Goal: Task Accomplishment & Management: Use online tool/utility

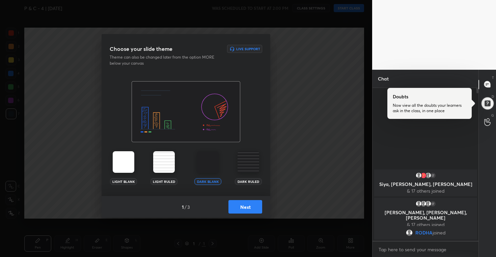
click at [250, 208] on button "Next" at bounding box center [245, 206] width 34 height 13
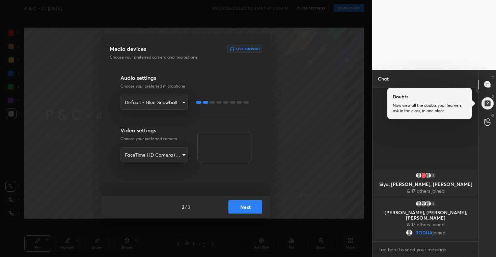
click at [250, 208] on button "Next" at bounding box center [245, 206] width 34 height 13
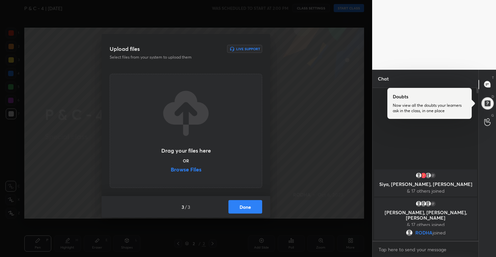
click at [190, 169] on label "Browse Files" at bounding box center [186, 170] width 31 height 7
click at [171, 169] on input "Browse Files" at bounding box center [171, 170] width 0 height 7
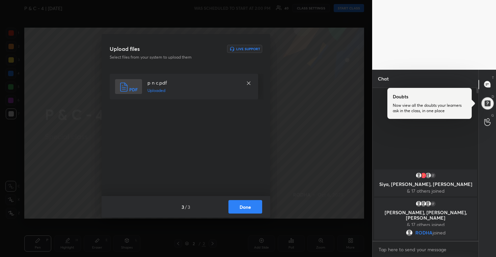
click at [247, 206] on button "Done" at bounding box center [245, 206] width 34 height 13
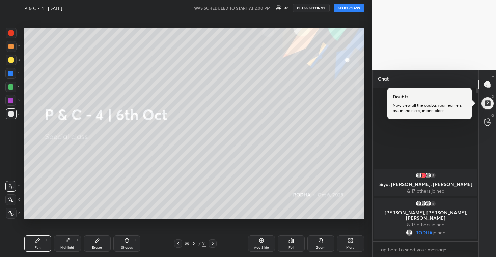
click at [359, 7] on button "START CLASS" at bounding box center [349, 8] width 30 height 8
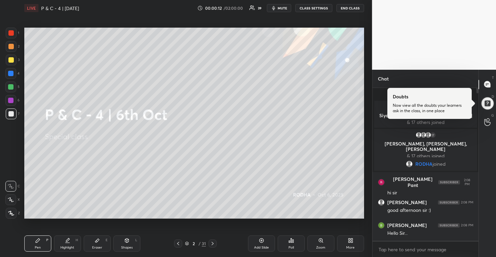
scroll to position [11, 0]
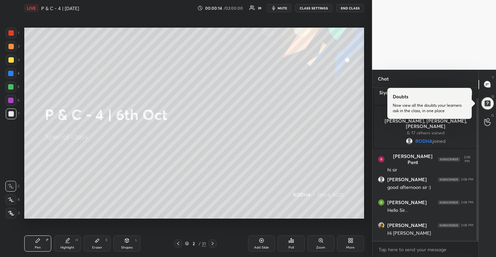
click at [349, 242] on icon at bounding box center [350, 242] width 2 height 2
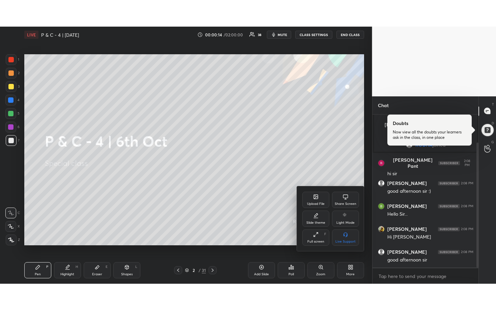
scroll to position [57, 0]
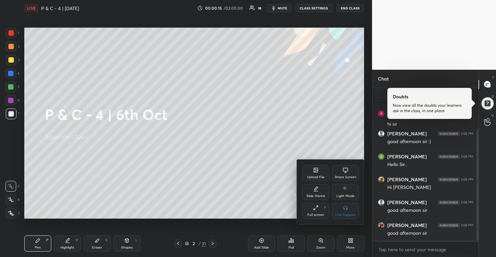
click at [321, 212] on div "Full screen F" at bounding box center [315, 211] width 27 height 16
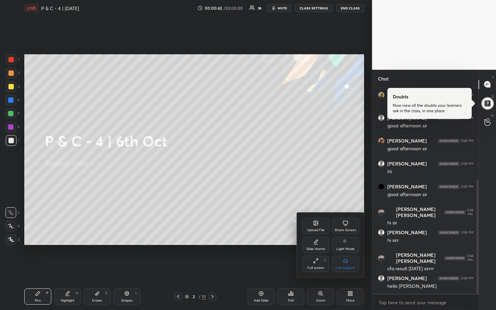
scroll to position [165, 0]
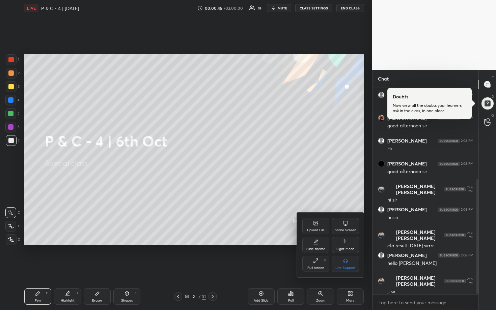
click at [303, 79] on div at bounding box center [248, 155] width 496 height 310
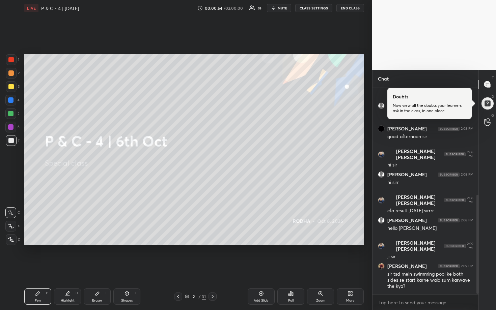
scroll to position [223, 0]
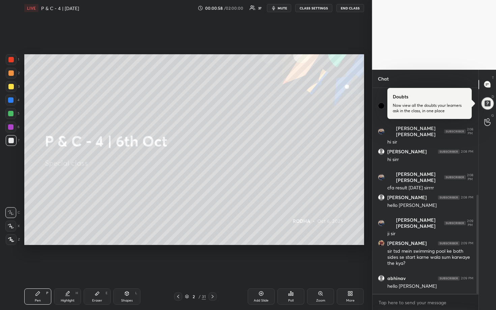
click at [213, 257] on icon at bounding box center [212, 296] width 5 height 5
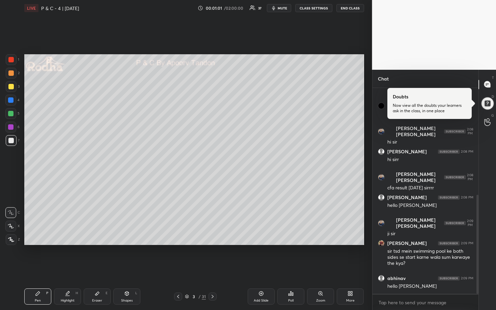
click at [11, 85] on div at bounding box center [10, 86] width 5 height 5
click at [10, 227] on icon at bounding box center [11, 226] width 6 height 5
click at [279, 11] on button "mute" at bounding box center [279, 8] width 24 height 8
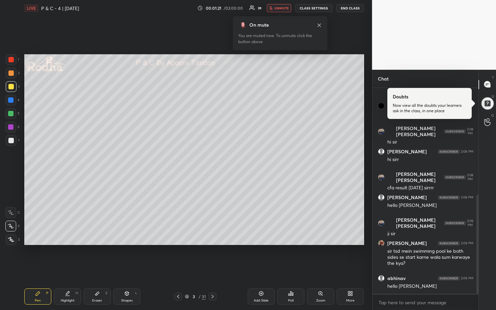
click at [275, 8] on button "unmute" at bounding box center [279, 8] width 24 height 8
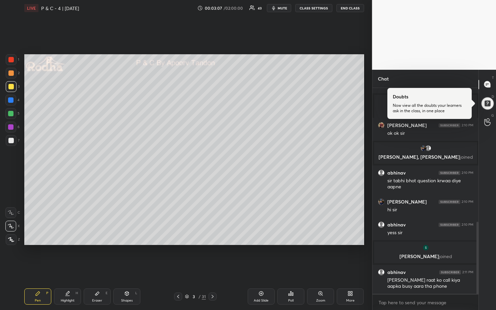
scroll to position [406, 0]
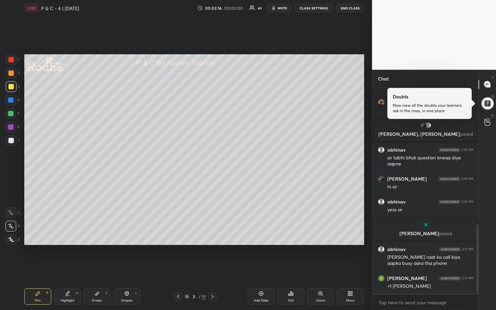
click at [13, 115] on div at bounding box center [10, 113] width 5 height 5
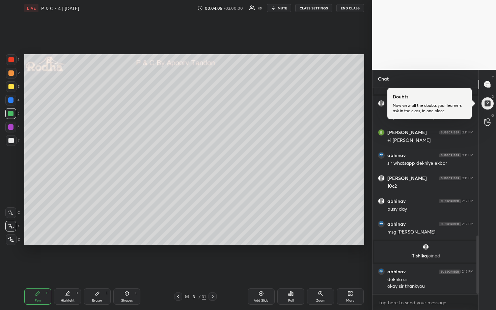
scroll to position [547, 0]
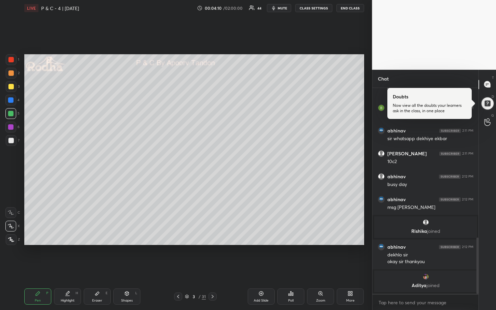
click at [12, 76] on div at bounding box center [11, 73] width 11 height 11
click at [10, 114] on div at bounding box center [10, 113] width 5 height 5
click at [9, 102] on div at bounding box center [10, 100] width 5 height 5
drag, startPoint x: 10, startPoint y: 138, endPoint x: 16, endPoint y: 136, distance: 5.2
click at [10, 138] on div at bounding box center [11, 140] width 11 height 11
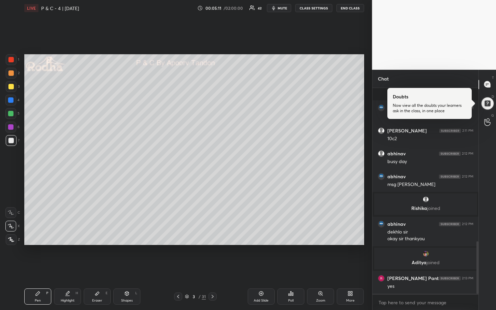
scroll to position [603, 0]
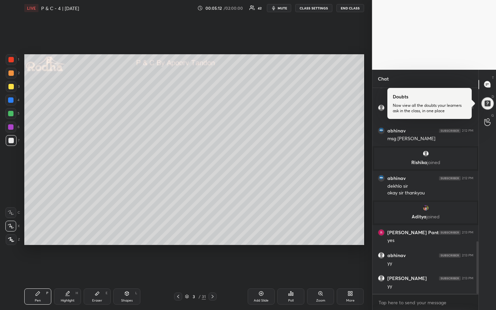
click at [11, 100] on div at bounding box center [10, 100] width 5 height 5
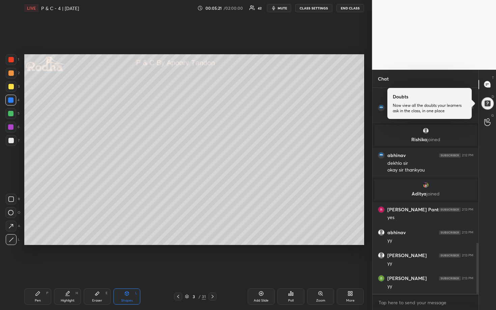
click at [11, 77] on div at bounding box center [11, 73] width 11 height 11
click at [100, 257] on div "Eraser E" at bounding box center [97, 297] width 27 height 16
drag, startPoint x: 37, startPoint y: 294, endPoint x: 38, endPoint y: 283, distance: 10.9
click at [37, 257] on icon at bounding box center [38, 294] width 4 height 4
drag, startPoint x: 11, startPoint y: 99, endPoint x: 19, endPoint y: 99, distance: 8.1
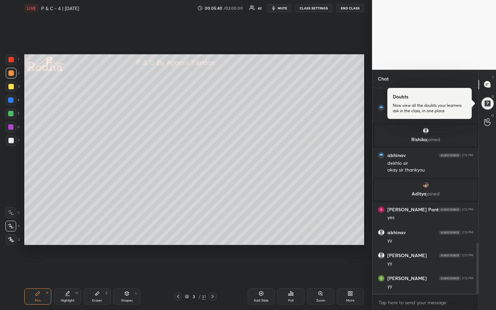
click at [11, 99] on div at bounding box center [10, 100] width 5 height 5
drag, startPoint x: 11, startPoint y: 74, endPoint x: 21, endPoint y: 91, distance: 19.5
click at [12, 74] on div at bounding box center [10, 73] width 5 height 5
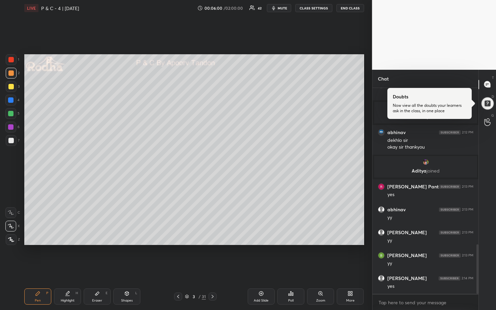
click at [99, 257] on div "Eraser E" at bounding box center [97, 297] width 27 height 16
click at [42, 257] on div "Pen P" at bounding box center [37, 297] width 27 height 16
click at [10, 100] on div at bounding box center [10, 100] width 5 height 5
click at [11, 114] on div at bounding box center [10, 113] width 5 height 5
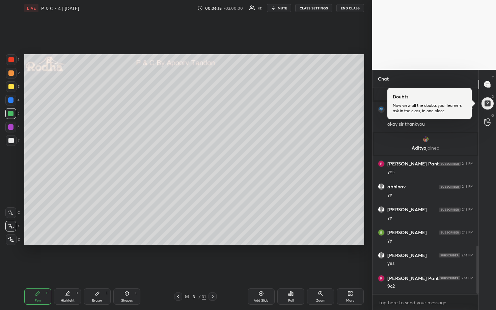
drag, startPoint x: 100, startPoint y: 296, endPoint x: 103, endPoint y: 291, distance: 5.8
click at [99, 257] on div "Eraser E" at bounding box center [97, 297] width 27 height 16
click at [40, 257] on div "Pen P" at bounding box center [37, 297] width 27 height 16
click at [12, 139] on div at bounding box center [10, 140] width 5 height 5
click at [11, 126] on div at bounding box center [10, 127] width 5 height 5
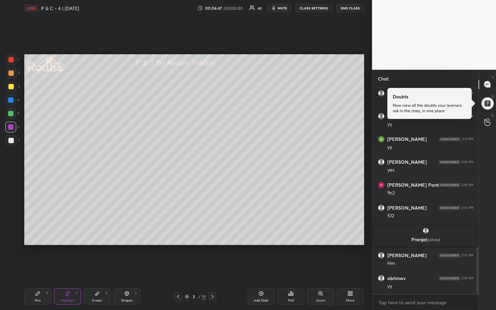
scroll to position [724, 0]
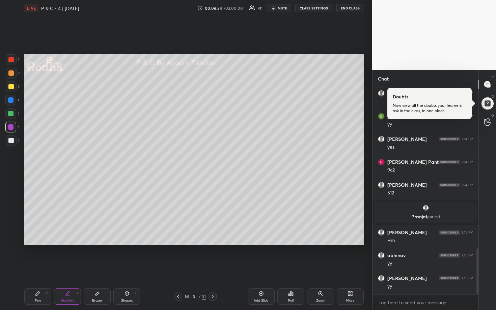
click at [12, 75] on div at bounding box center [10, 73] width 5 height 5
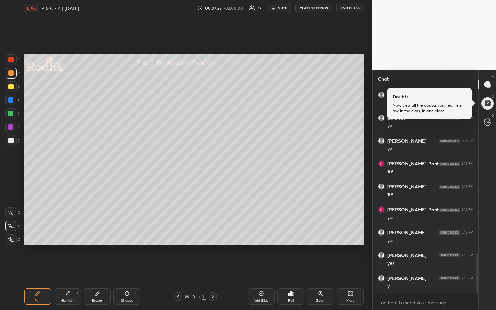
scroll to position [885, 0]
drag, startPoint x: 10, startPoint y: 111, endPoint x: 13, endPoint y: 108, distance: 5.0
click at [10, 111] on div at bounding box center [10, 113] width 5 height 5
click at [11, 123] on div at bounding box center [10, 127] width 11 height 11
drag, startPoint x: 96, startPoint y: 294, endPoint x: 113, endPoint y: 278, distance: 23.6
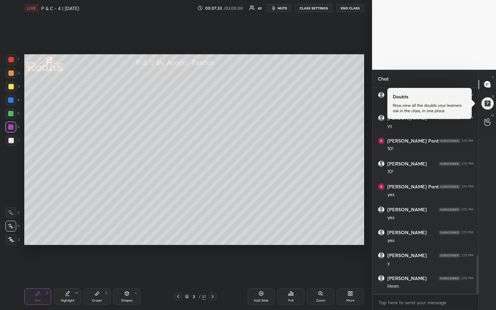
click at [96, 257] on icon at bounding box center [97, 294] width 4 height 4
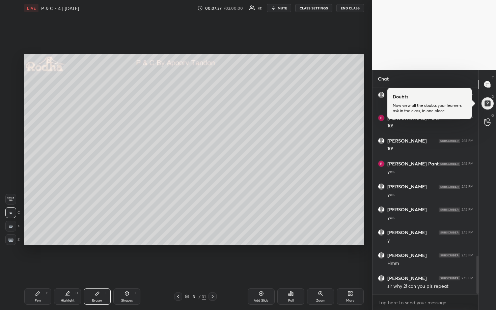
drag, startPoint x: 40, startPoint y: 297, endPoint x: 43, endPoint y: 294, distance: 3.8
click at [40, 257] on div "Pen P" at bounding box center [37, 297] width 27 height 16
click at [11, 101] on div at bounding box center [10, 100] width 5 height 5
click at [11, 126] on div at bounding box center [10, 127] width 5 height 5
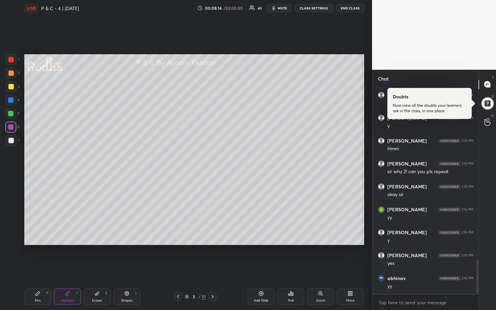
scroll to position [1046, 0]
click at [8, 114] on div at bounding box center [10, 113] width 5 height 5
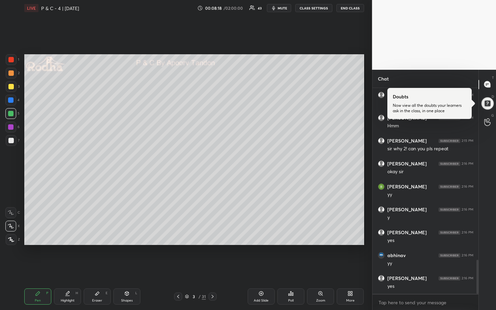
drag, startPoint x: 212, startPoint y: 297, endPoint x: 211, endPoint y: 292, distance: 4.4
click at [212, 257] on icon at bounding box center [212, 296] width 5 height 5
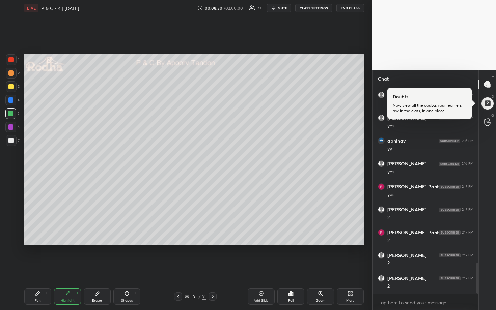
scroll to position [1183, 0]
click at [9, 74] on div at bounding box center [10, 73] width 5 height 5
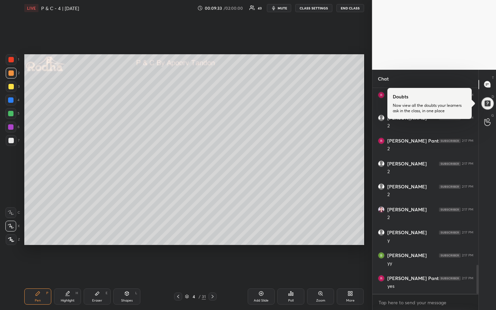
click at [11, 111] on div at bounding box center [10, 113] width 5 height 5
click at [10, 101] on div at bounding box center [10, 100] width 5 height 5
drag, startPoint x: 11, startPoint y: 73, endPoint x: 17, endPoint y: 77, distance: 6.4
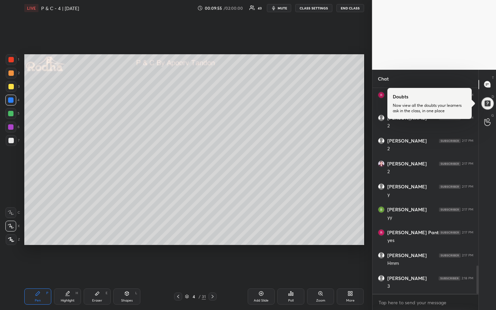
click at [11, 74] on div at bounding box center [10, 73] width 5 height 5
click at [10, 99] on div at bounding box center [10, 100] width 5 height 5
click at [11, 74] on div at bounding box center [10, 73] width 5 height 5
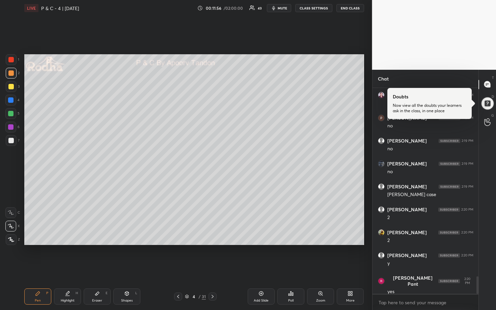
scroll to position [2239, 0]
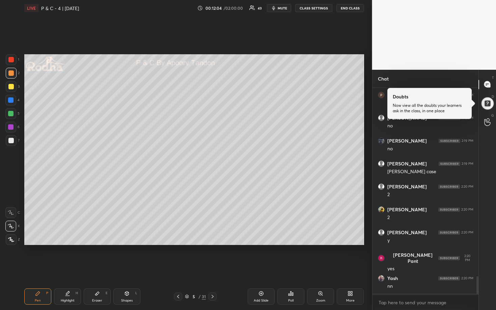
click at [12, 85] on div at bounding box center [10, 86] width 5 height 5
click at [10, 116] on div at bounding box center [10, 113] width 5 height 5
click at [10, 140] on div at bounding box center [10, 140] width 5 height 5
drag, startPoint x: 13, startPoint y: 114, endPoint x: 19, endPoint y: 118, distance: 7.6
click at [13, 114] on div at bounding box center [10, 113] width 5 height 5
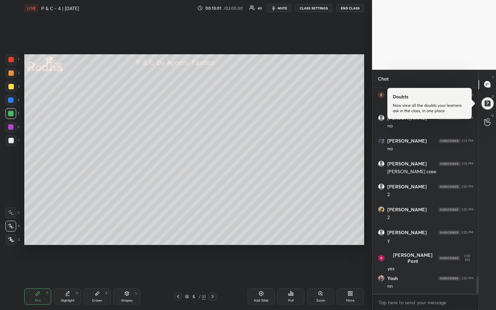
click at [11, 97] on div at bounding box center [10, 100] width 11 height 11
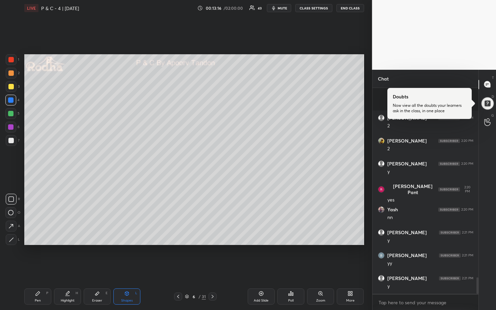
scroll to position [2353, 0]
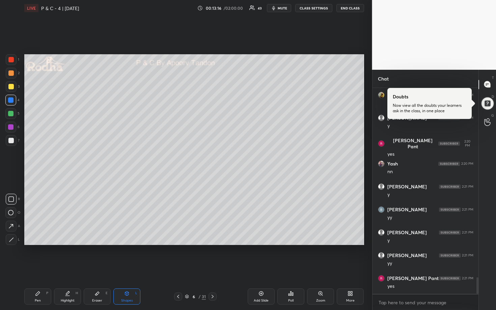
click at [12, 85] on div at bounding box center [10, 86] width 5 height 5
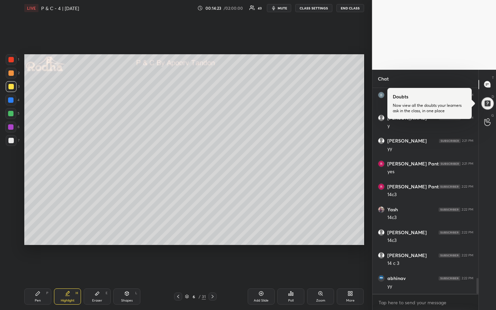
scroll to position [2491, 0]
click at [12, 76] on div at bounding box center [10, 73] width 5 height 5
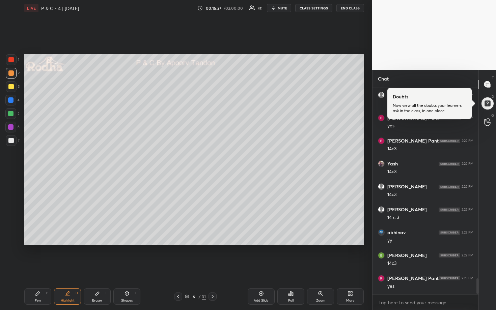
scroll to position [2537, 0]
click at [107, 257] on div "E" at bounding box center [107, 293] width 2 height 3
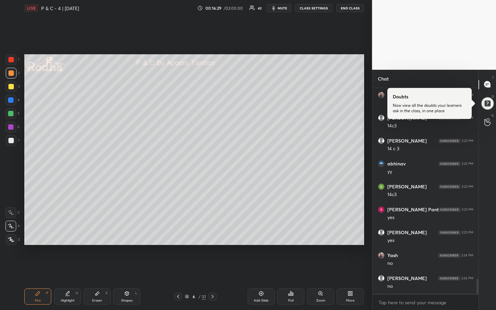
scroll to position [2629, 0]
drag, startPoint x: 10, startPoint y: 141, endPoint x: 23, endPoint y: 142, distance: 12.6
click at [11, 141] on div at bounding box center [10, 140] width 5 height 5
click at [12, 111] on div at bounding box center [10, 113] width 5 height 5
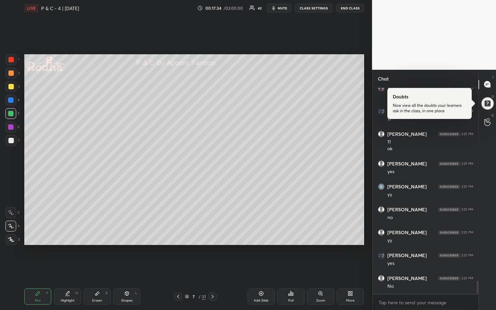
scroll to position [3009, 0]
click at [12, 89] on div at bounding box center [10, 86] width 5 height 5
click at [282, 10] on span "mute" at bounding box center [282, 8] width 9 height 5
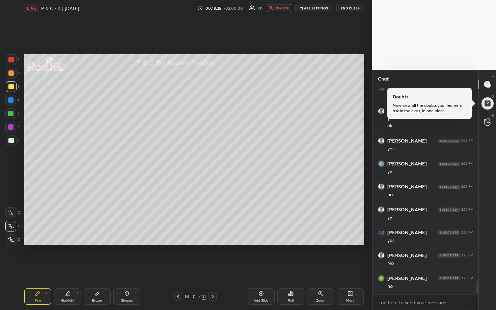
click at [347, 7] on button "END CLASS" at bounding box center [350, 8] width 28 height 8
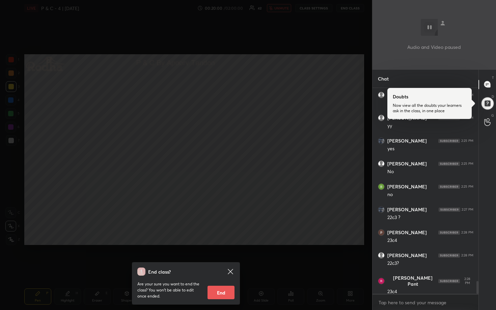
scroll to position [3124, 0]
click at [231, 220] on div "End class? Are your sure you want to end the class? You won’t be able to edit o…" at bounding box center [186, 155] width 372 height 310
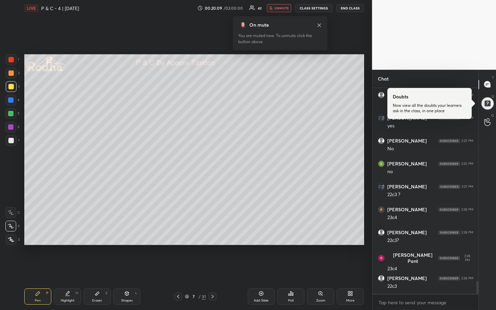
click at [283, 9] on span "unmute" at bounding box center [281, 8] width 15 height 5
click at [9, 113] on div at bounding box center [10, 113] width 5 height 5
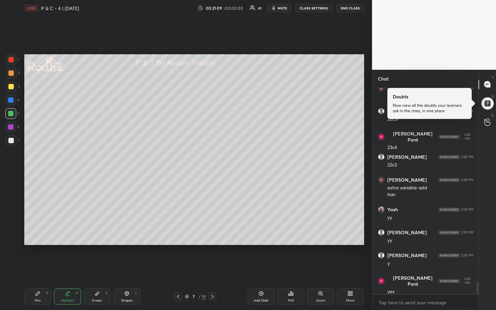
scroll to position [3268, 0]
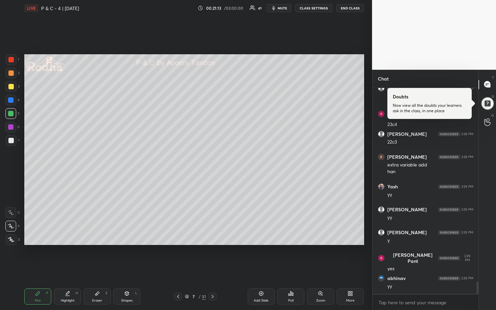
drag, startPoint x: 9, startPoint y: 140, endPoint x: 17, endPoint y: 135, distance: 9.2
click at [10, 141] on div at bounding box center [10, 140] width 5 height 5
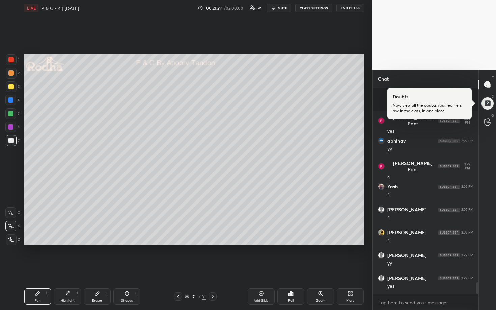
scroll to position [3452, 0]
click at [215, 257] on div at bounding box center [213, 297] width 8 height 8
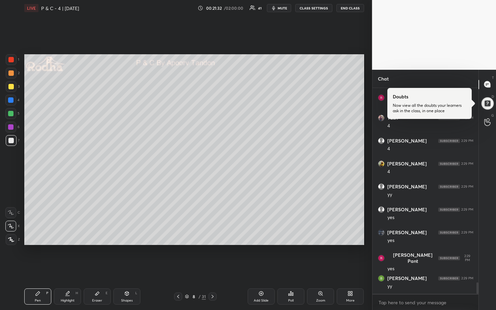
scroll to position [3498, 0]
drag, startPoint x: 13, startPoint y: 87, endPoint x: 22, endPoint y: 85, distance: 9.1
click at [14, 87] on div at bounding box center [11, 86] width 11 height 11
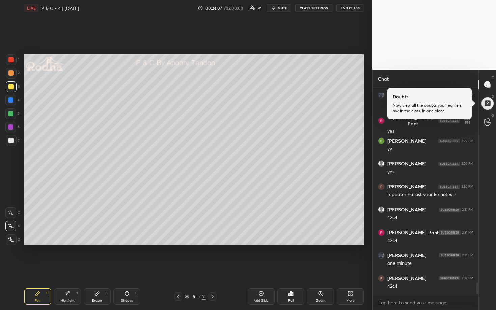
scroll to position [3636, 0]
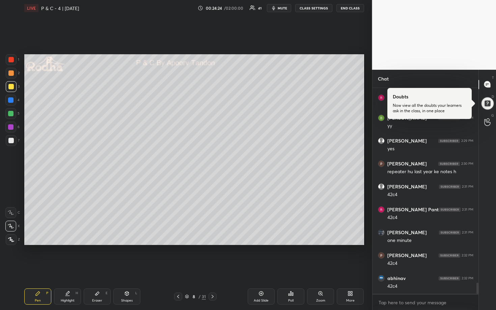
click at [11, 116] on div at bounding box center [10, 113] width 5 height 5
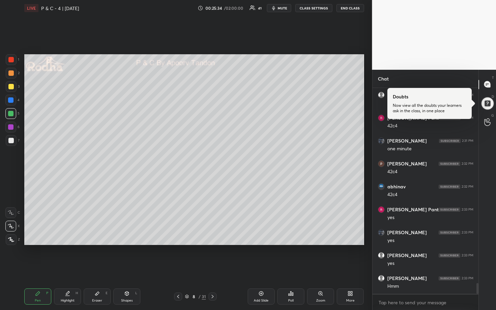
scroll to position [3750, 0]
drag, startPoint x: 12, startPoint y: 142, endPoint x: 22, endPoint y: 146, distance: 10.7
click at [12, 143] on div at bounding box center [10, 140] width 5 height 5
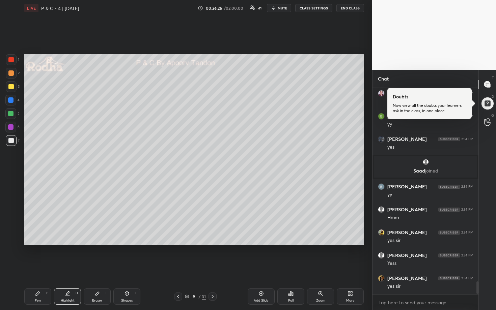
scroll to position [3199, 0]
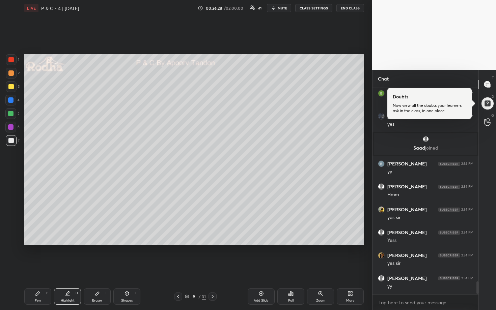
click at [9, 85] on div at bounding box center [10, 86] width 5 height 5
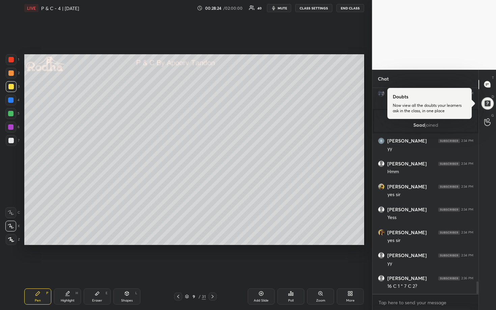
scroll to position [3245, 0]
click at [9, 143] on div at bounding box center [11, 140] width 11 height 11
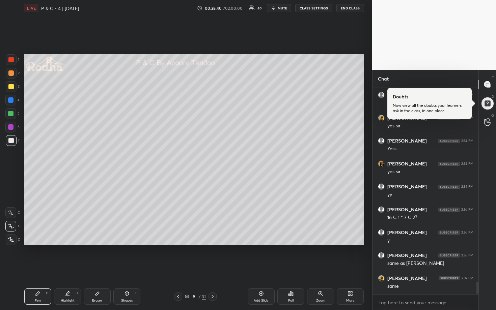
click at [12, 112] on div at bounding box center [10, 113] width 5 height 5
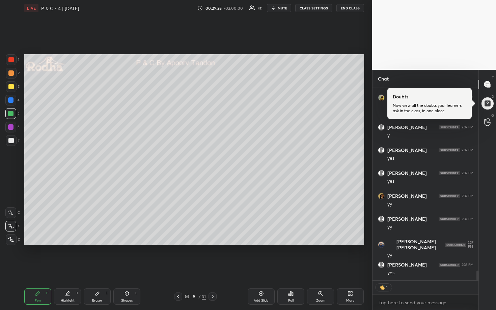
scroll to position [3527, 0]
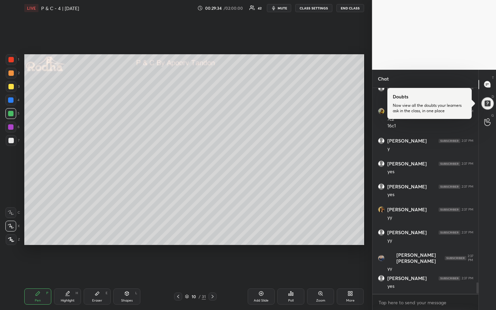
drag, startPoint x: 11, startPoint y: 86, endPoint x: 23, endPoint y: 81, distance: 12.9
click at [11, 86] on div at bounding box center [10, 86] width 5 height 5
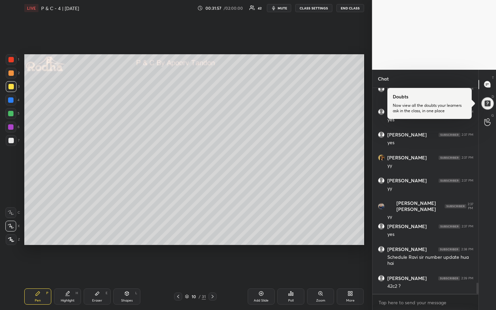
scroll to position [3608, 0]
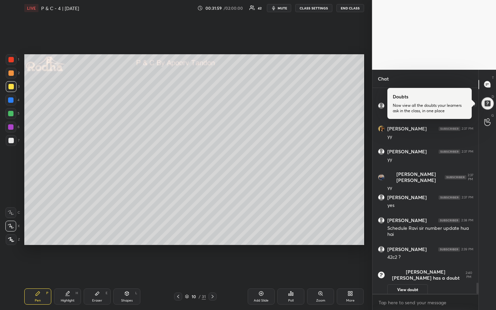
click at [485, 104] on div at bounding box center [487, 103] width 14 height 14
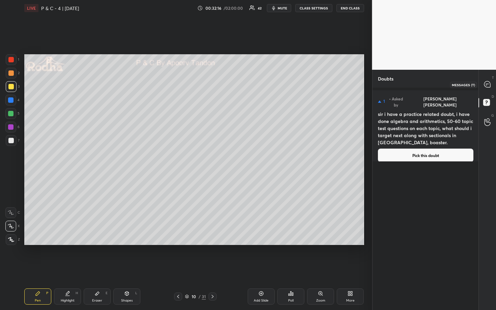
click at [488, 82] on icon at bounding box center [487, 84] width 6 height 6
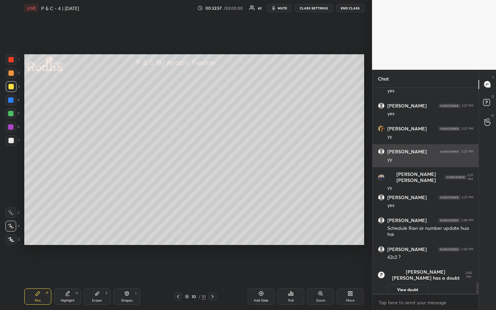
scroll to position [3489, 0]
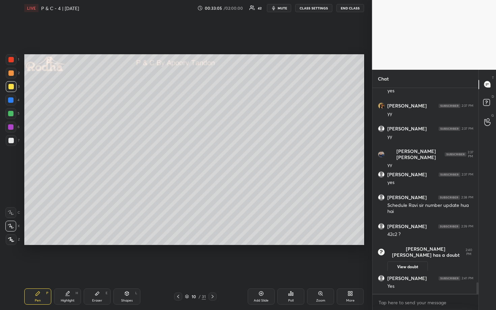
click at [12, 114] on div at bounding box center [10, 113] width 5 height 5
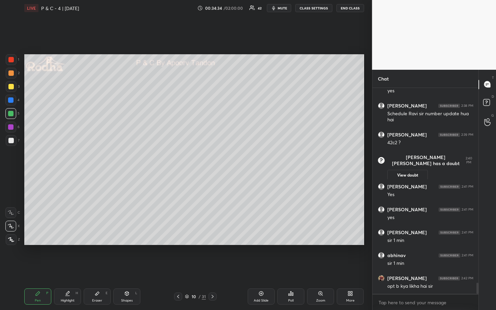
scroll to position [3604, 0]
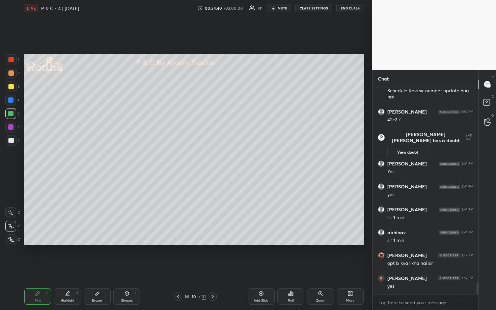
click at [95, 257] on div "Eraser E" at bounding box center [97, 297] width 27 height 16
click at [37, 257] on icon at bounding box center [38, 294] width 4 height 4
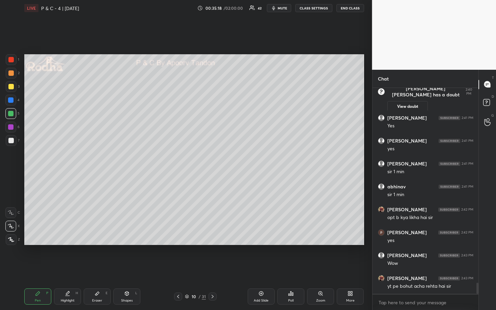
scroll to position [3673, 0]
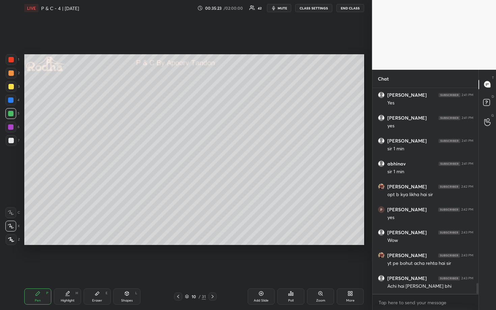
click at [6, 142] on div at bounding box center [11, 140] width 11 height 11
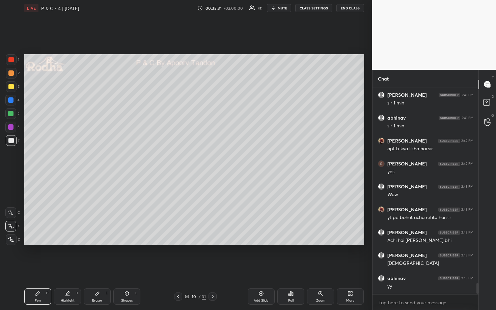
click at [291, 257] on icon at bounding box center [291, 294] width 1 height 4
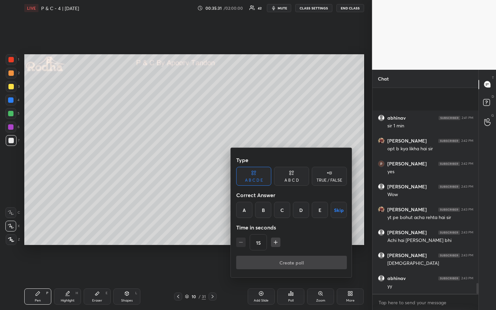
scroll to position [3764, 0]
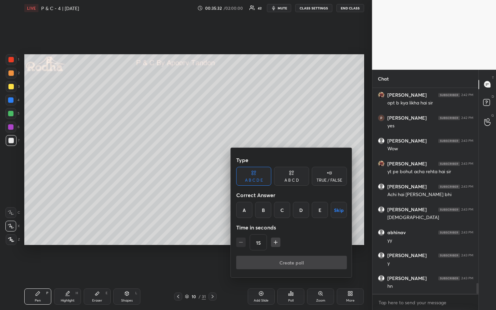
drag, startPoint x: 244, startPoint y: 207, endPoint x: 249, endPoint y: 211, distance: 6.7
click at [245, 206] on div "A" at bounding box center [244, 210] width 16 height 16
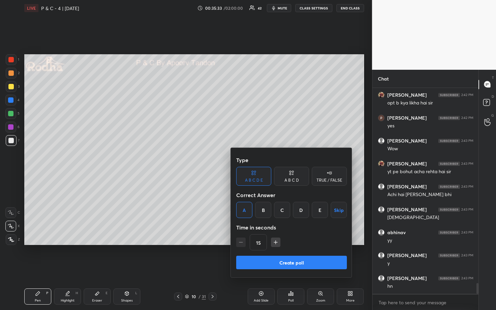
click at [298, 177] on div "A B C D" at bounding box center [291, 176] width 35 height 19
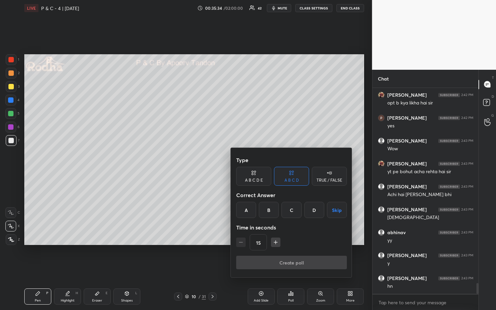
drag, startPoint x: 248, startPoint y: 208, endPoint x: 266, endPoint y: 232, distance: 30.3
click at [248, 208] on div "A" at bounding box center [246, 210] width 20 height 16
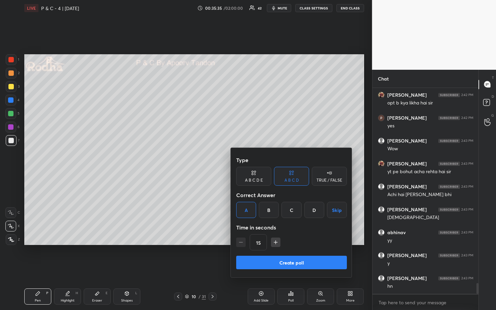
click at [286, 257] on button "Create poll" at bounding box center [291, 262] width 111 height 13
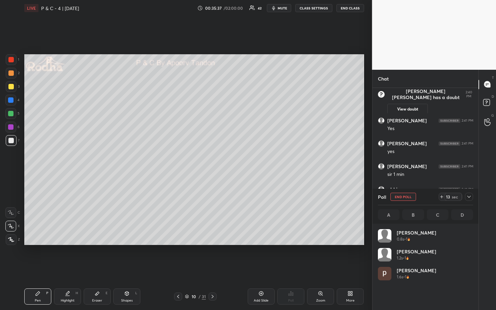
scroll to position [79, 93]
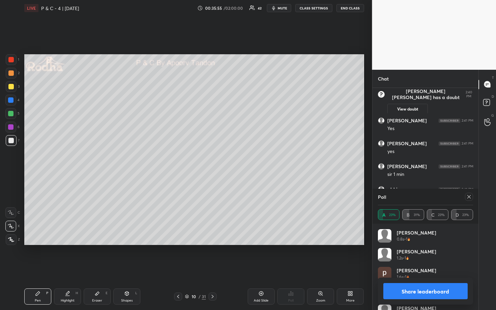
click at [470, 198] on icon at bounding box center [468, 196] width 3 height 3
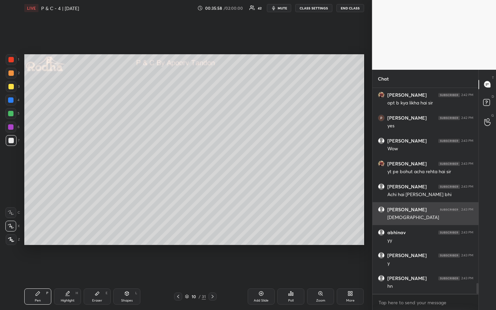
scroll to position [3739, 0]
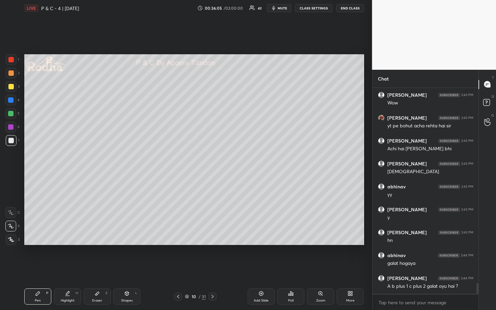
click at [12, 115] on div at bounding box center [10, 113] width 5 height 5
drag, startPoint x: 12, startPoint y: 140, endPoint x: 16, endPoint y: 139, distance: 3.4
click at [12, 140] on div at bounding box center [10, 140] width 5 height 5
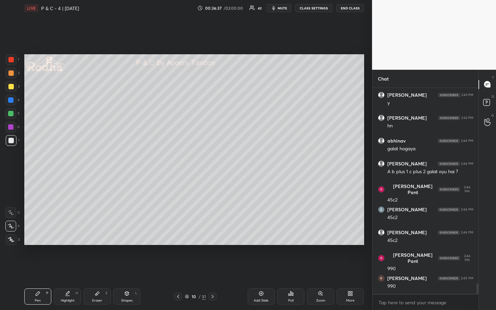
scroll to position [3899, 0]
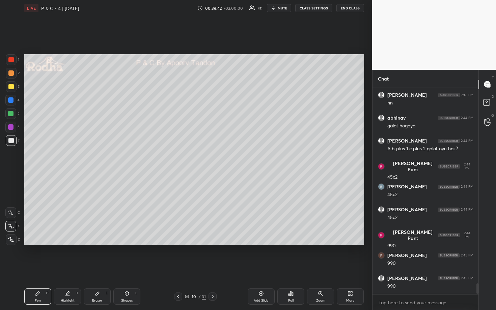
click at [8, 100] on div at bounding box center [10, 100] width 5 height 5
click at [10, 114] on div at bounding box center [10, 113] width 5 height 5
click at [15, 137] on div at bounding box center [11, 140] width 11 height 11
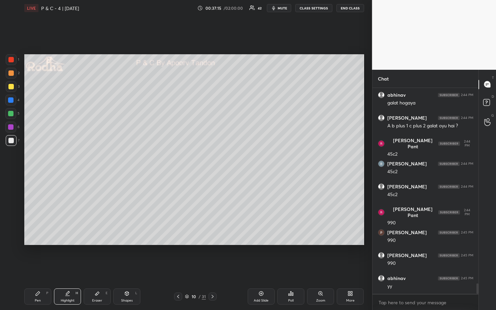
scroll to position [3945, 0]
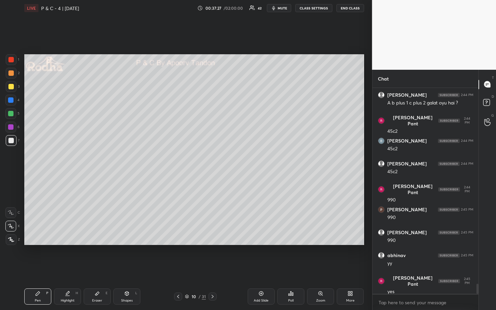
drag, startPoint x: 12, startPoint y: 75, endPoint x: 21, endPoint y: 84, distance: 13.4
click at [12, 75] on div at bounding box center [10, 73] width 5 height 5
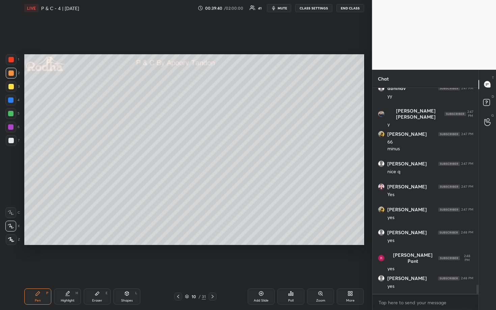
scroll to position [4493, 0]
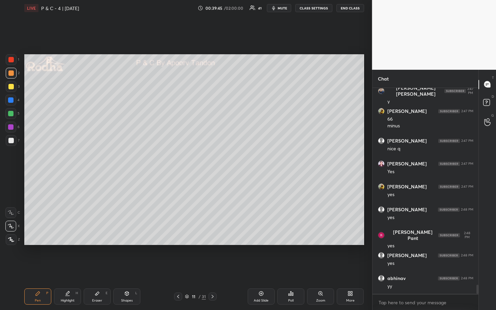
drag, startPoint x: 11, startPoint y: 86, endPoint x: 21, endPoint y: 82, distance: 10.6
click at [12, 86] on div at bounding box center [10, 86] width 5 height 5
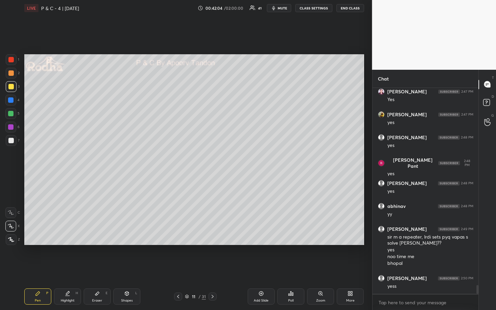
scroll to position [4572, 0]
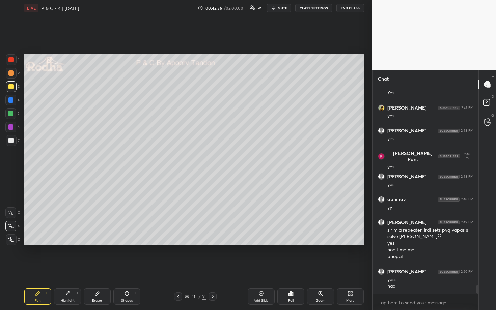
drag, startPoint x: 10, startPoint y: 115, endPoint x: 19, endPoint y: 114, distance: 9.3
click at [9, 115] on div at bounding box center [10, 113] width 5 height 5
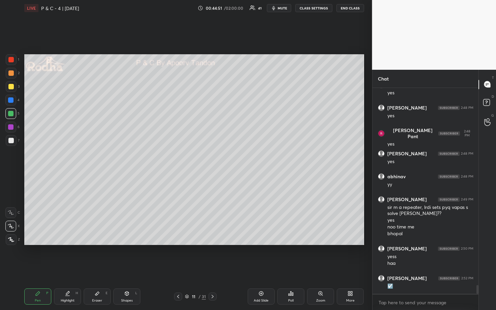
click at [15, 85] on div at bounding box center [11, 86] width 11 height 11
click at [288, 257] on div "Poll" at bounding box center [290, 300] width 5 height 3
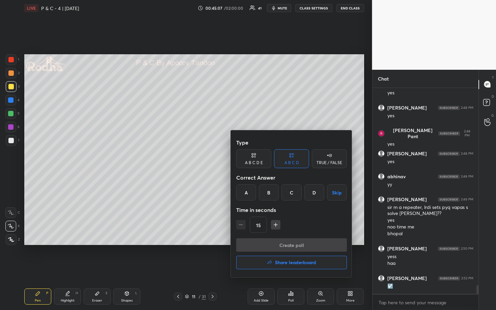
click at [314, 192] on div "D" at bounding box center [314, 193] width 20 height 16
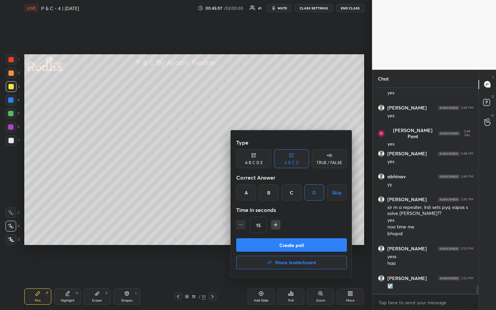
click at [298, 244] on button "Create poll" at bounding box center [291, 245] width 111 height 13
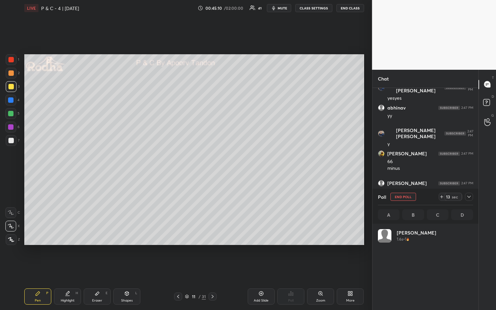
scroll to position [79, 93]
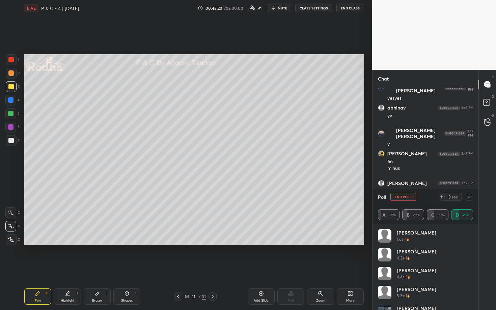
click at [471, 197] on icon at bounding box center [468, 196] width 5 height 5
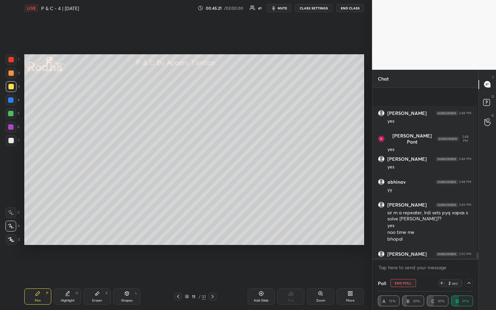
scroll to position [4397, 0]
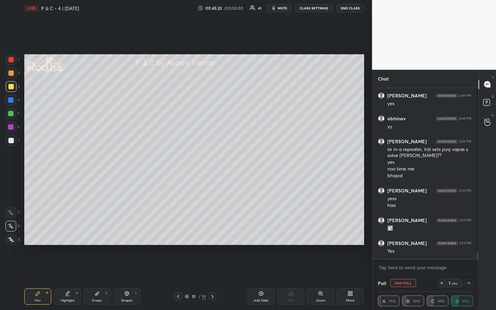
click at [467, 257] on div "Poll END POLL 1 sec A 15% B 20% C 30% D 35%" at bounding box center [425, 292] width 106 height 35
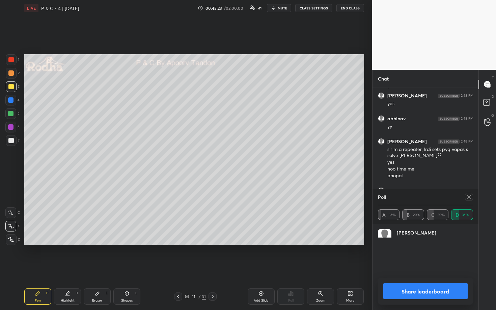
scroll to position [52, 93]
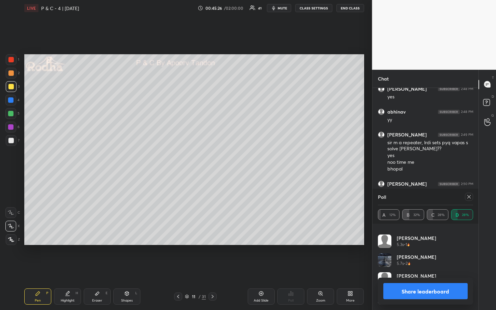
click at [470, 198] on icon at bounding box center [468, 196] width 5 height 5
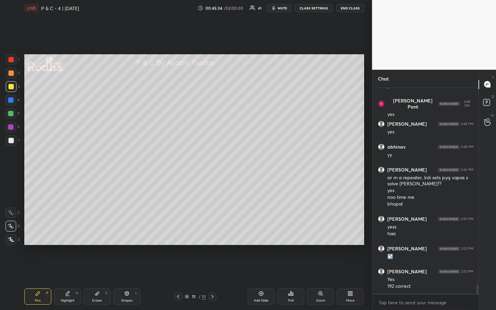
click at [12, 74] on div at bounding box center [10, 73] width 5 height 5
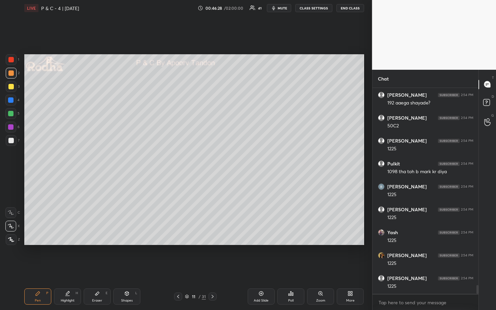
click at [11, 115] on div at bounding box center [10, 113] width 5 height 5
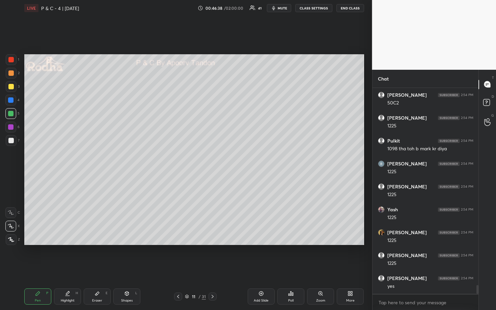
drag, startPoint x: 12, startPoint y: 102, endPoint x: 17, endPoint y: 110, distance: 9.4
click at [12, 102] on div at bounding box center [10, 100] width 5 height 5
drag, startPoint x: 10, startPoint y: 139, endPoint x: 15, endPoint y: 137, distance: 4.7
click at [11, 139] on div at bounding box center [10, 140] width 5 height 5
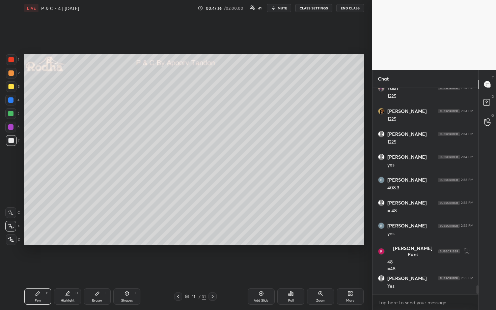
scroll to position [4806, 0]
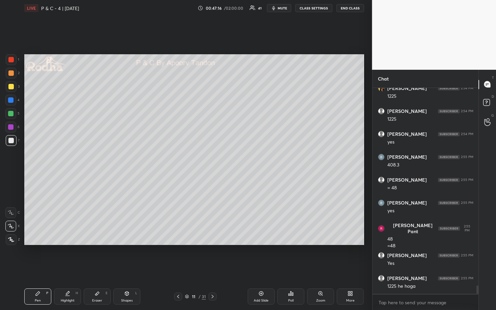
click at [95, 257] on div "Eraser" at bounding box center [97, 300] width 10 height 3
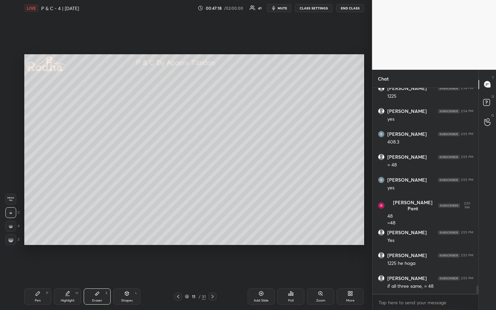
scroll to position [4852, 0]
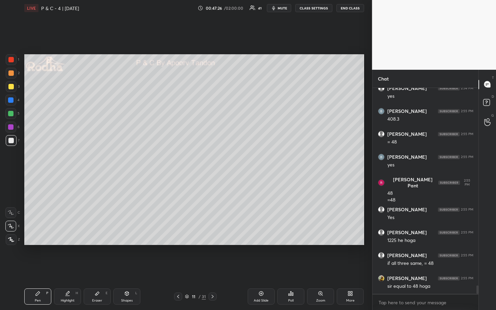
click at [98, 257] on div "Eraser" at bounding box center [97, 300] width 10 height 3
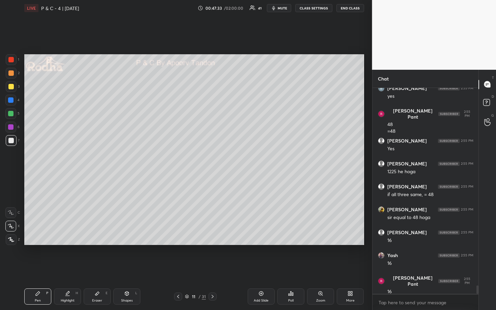
scroll to position [4944, 0]
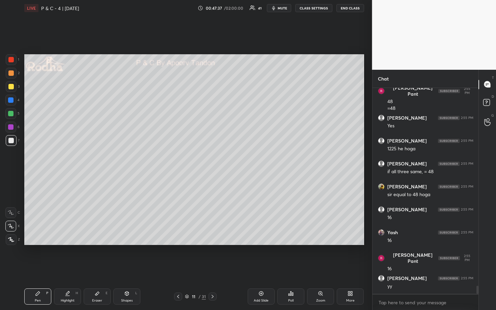
click at [11, 112] on div at bounding box center [10, 113] width 5 height 5
drag, startPoint x: 13, startPoint y: 140, endPoint x: 22, endPoint y: 142, distance: 9.3
click at [13, 140] on div at bounding box center [10, 140] width 5 height 5
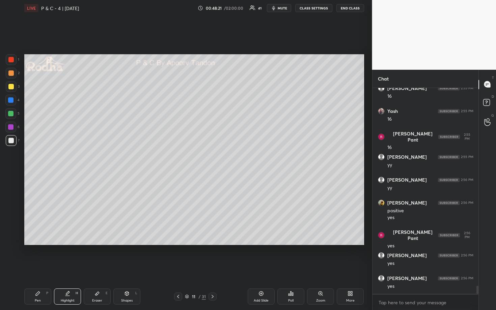
scroll to position [5088, 0]
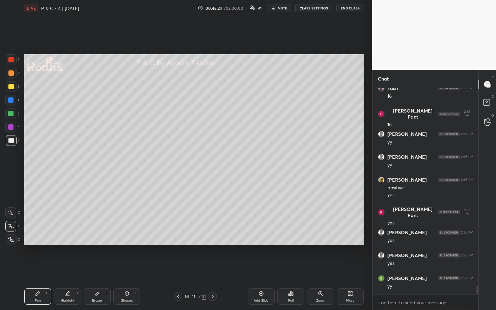
click at [12, 76] on div at bounding box center [11, 73] width 11 height 11
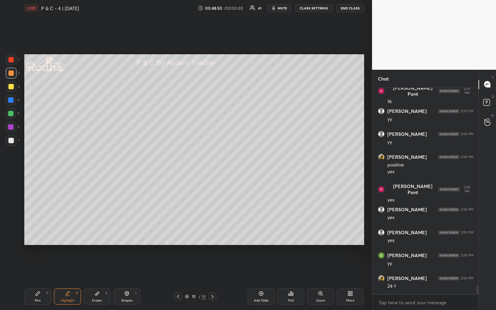
click at [13, 141] on div at bounding box center [11, 140] width 11 height 11
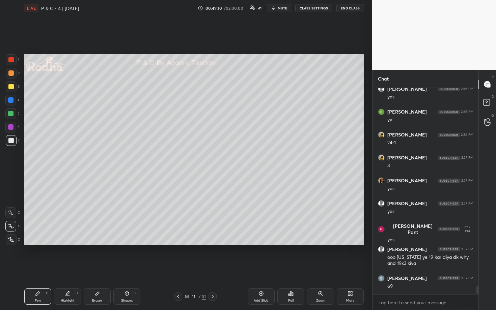
scroll to position [5278, 0]
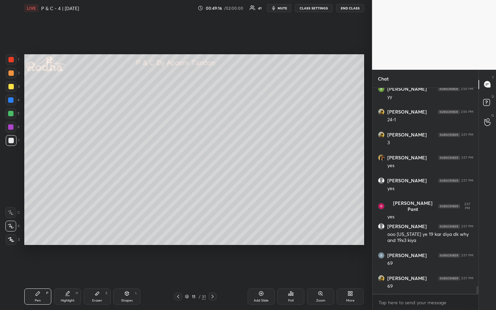
drag, startPoint x: 11, startPoint y: 85, endPoint x: 22, endPoint y: 90, distance: 11.7
click at [12, 86] on div at bounding box center [10, 86] width 5 height 5
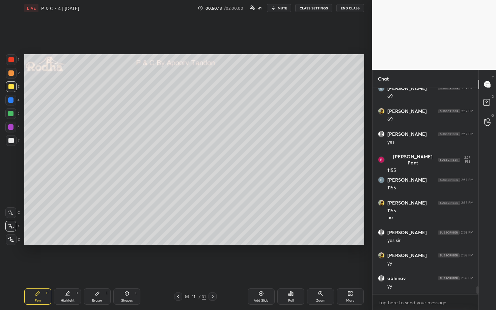
scroll to position [5468, 0]
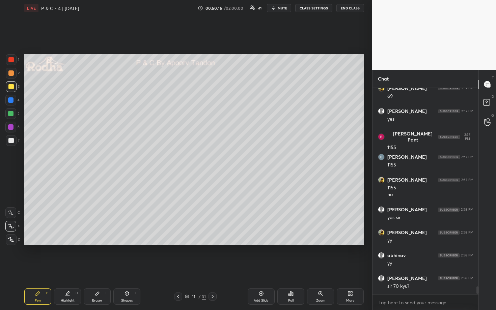
click at [12, 98] on div at bounding box center [10, 100] width 5 height 5
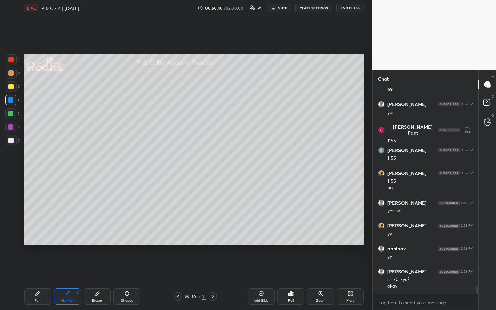
click at [262, 257] on icon at bounding box center [260, 293] width 5 height 5
drag, startPoint x: 12, startPoint y: 75, endPoint x: 23, endPoint y: 75, distance: 11.1
click at [12, 75] on div at bounding box center [10, 73] width 5 height 5
drag, startPoint x: 13, startPoint y: 114, endPoint x: 19, endPoint y: 112, distance: 6.7
click at [13, 114] on div at bounding box center [10, 113] width 5 height 5
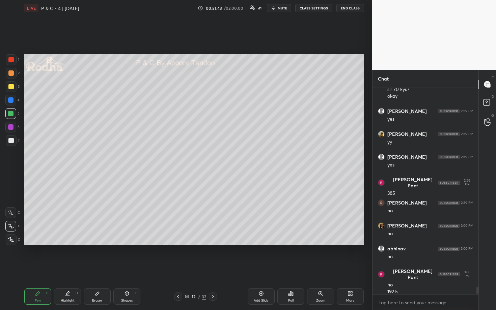
scroll to position [5688, 0]
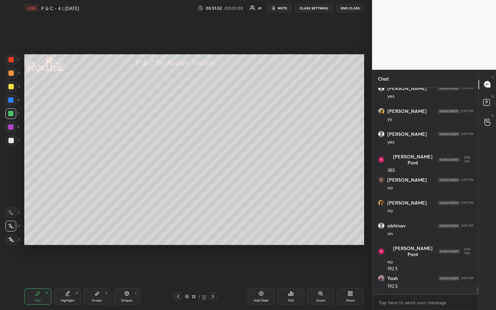
drag, startPoint x: 8, startPoint y: 99, endPoint x: 22, endPoint y: 97, distance: 13.4
click at [9, 99] on div at bounding box center [10, 100] width 5 height 5
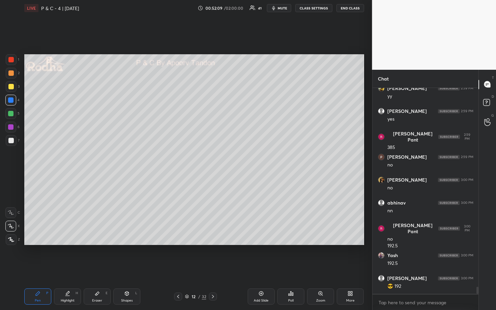
click at [11, 74] on div at bounding box center [10, 73] width 5 height 5
click at [12, 140] on div at bounding box center [10, 140] width 5 height 5
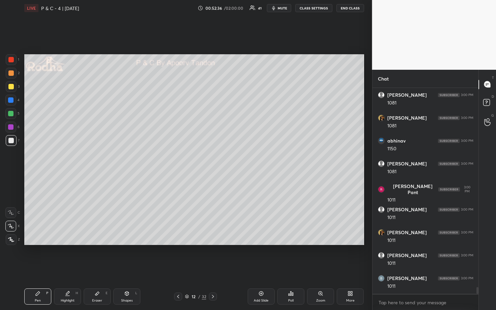
scroll to position [5987, 0]
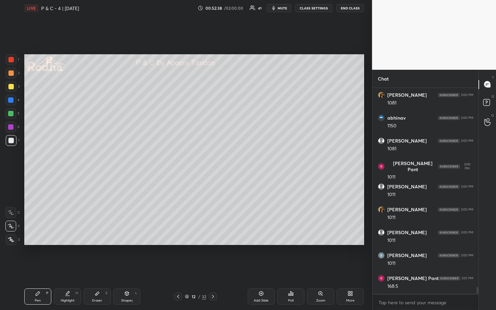
drag, startPoint x: 100, startPoint y: 297, endPoint x: 113, endPoint y: 278, distance: 22.9
click at [100, 257] on div "Eraser E" at bounding box center [97, 297] width 27 height 16
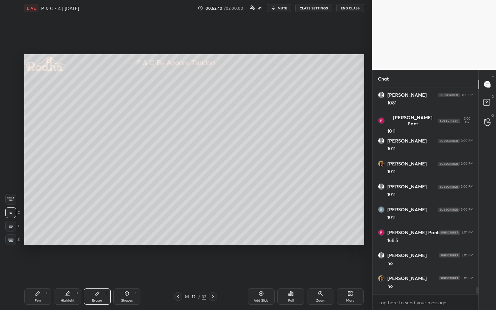
scroll to position [6055, 0]
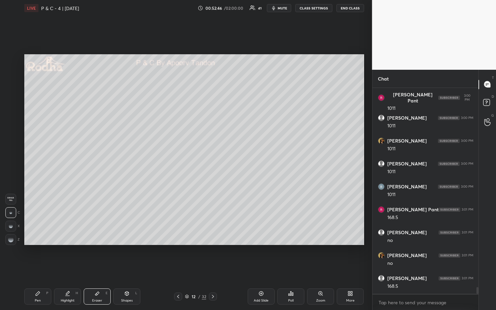
drag, startPoint x: 39, startPoint y: 297, endPoint x: 48, endPoint y: 287, distance: 12.6
click at [39, 257] on div "Pen P" at bounding box center [37, 297] width 27 height 16
click at [11, 86] on div at bounding box center [10, 86] width 5 height 5
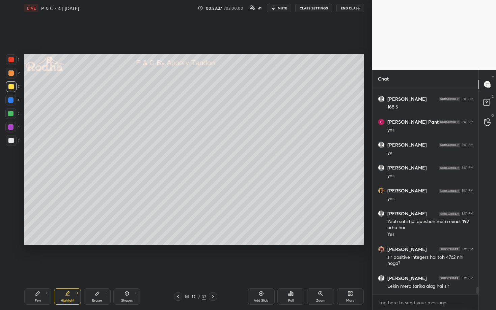
scroll to position [6258, 0]
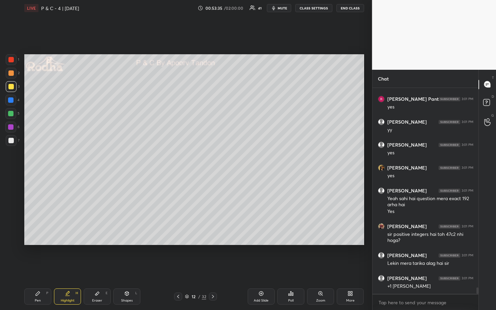
drag, startPoint x: 38, startPoint y: 300, endPoint x: 44, endPoint y: 287, distance: 14.4
click at [39, 257] on div "Pen" at bounding box center [38, 300] width 6 height 3
click at [94, 257] on div "Eraser" at bounding box center [97, 300] width 10 height 3
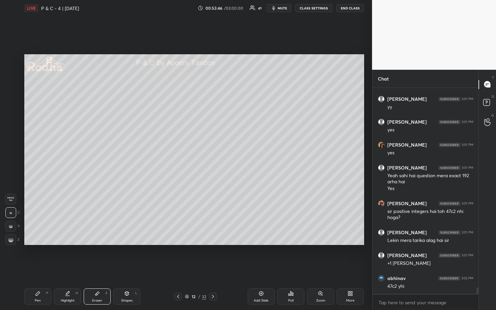
drag, startPoint x: 38, startPoint y: 300, endPoint x: 45, endPoint y: 287, distance: 14.6
click at [38, 257] on div "Pen" at bounding box center [38, 300] width 6 height 3
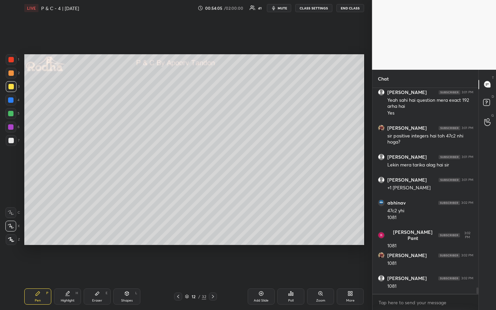
scroll to position [6379, 0]
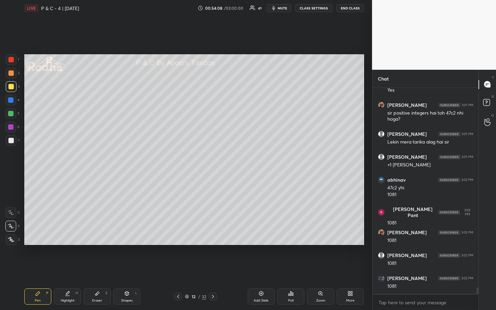
drag, startPoint x: 98, startPoint y: 299, endPoint x: 101, endPoint y: 294, distance: 5.3
click at [99, 257] on div "Eraser E" at bounding box center [97, 297] width 27 height 16
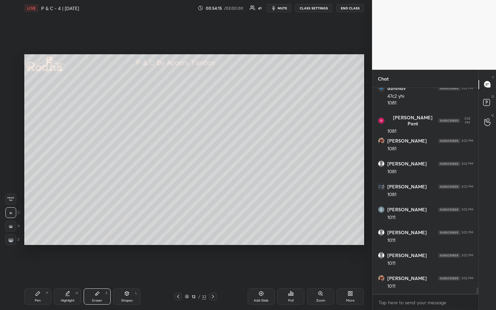
scroll to position [6494, 0]
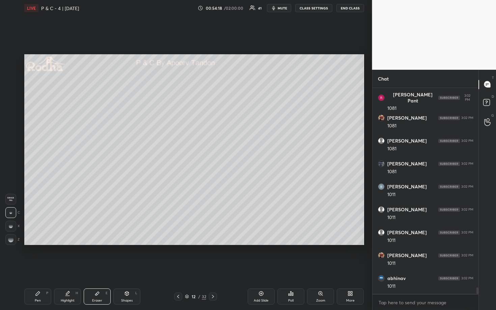
click at [34, 257] on div "Pen P" at bounding box center [37, 297] width 27 height 16
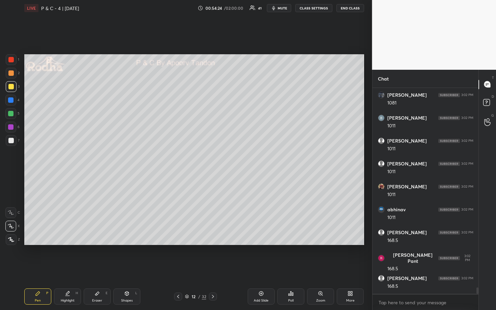
scroll to position [6586, 0]
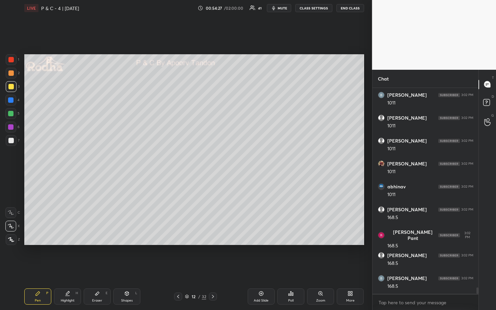
click at [100, 257] on div "Eraser E" at bounding box center [97, 297] width 27 height 16
click at [48, 257] on div "P" at bounding box center [47, 293] width 2 height 3
drag, startPoint x: 10, startPoint y: 115, endPoint x: 19, endPoint y: 118, distance: 9.3
click at [10, 115] on div at bounding box center [10, 113] width 5 height 5
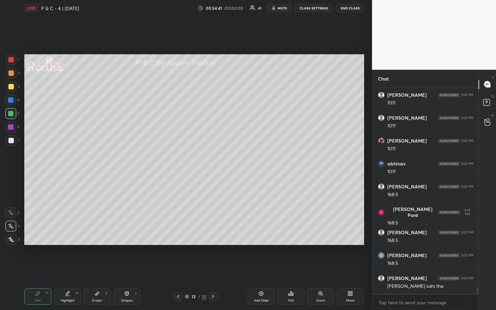
drag, startPoint x: 95, startPoint y: 297, endPoint x: 102, endPoint y: 285, distance: 13.7
click at [96, 257] on div "Eraser E" at bounding box center [97, 297] width 27 height 16
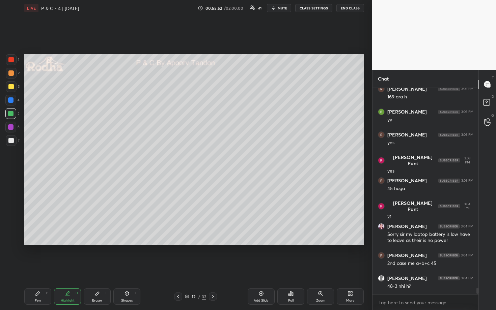
scroll to position [7005, 0]
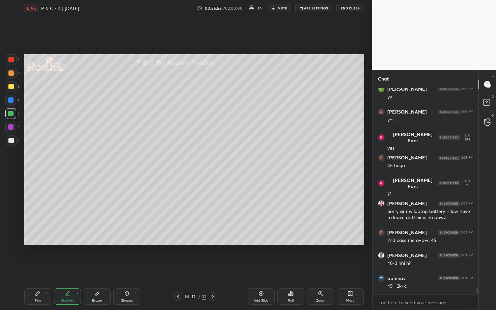
drag, startPoint x: 99, startPoint y: 300, endPoint x: 138, endPoint y: 254, distance: 60.3
click at [100, 257] on div "Eraser" at bounding box center [97, 300] width 10 height 3
drag, startPoint x: 46, startPoint y: 291, endPoint x: 62, endPoint y: 277, distance: 21.3
click at [47, 257] on div "Pen P" at bounding box center [37, 297] width 27 height 16
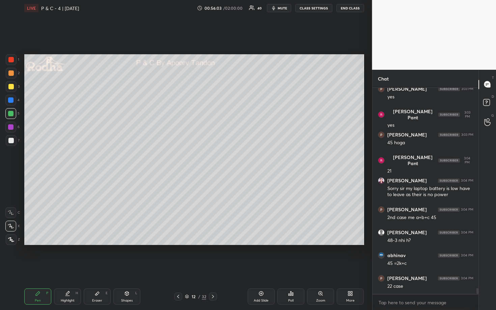
click at [10, 143] on div at bounding box center [11, 140] width 11 height 11
click at [99, 257] on icon at bounding box center [96, 293] width 5 height 5
click at [32, 257] on div "Pen P" at bounding box center [37, 297] width 27 height 16
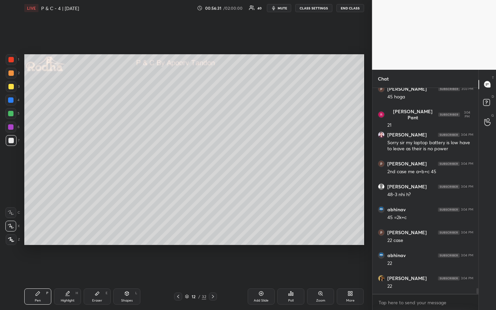
scroll to position [7097, 0]
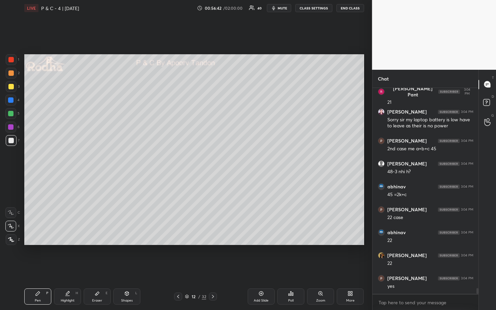
drag, startPoint x: 102, startPoint y: 297, endPoint x: 133, endPoint y: 260, distance: 47.9
click at [103, 257] on div "Eraser E" at bounding box center [97, 297] width 27 height 16
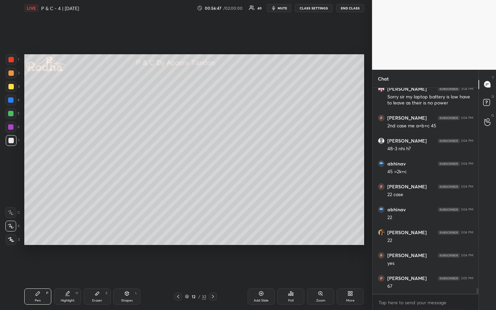
scroll to position [7143, 0]
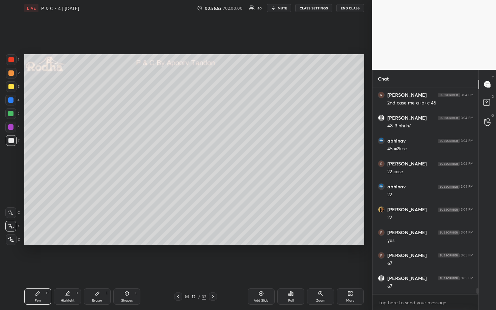
click at [93, 257] on div "Eraser E" at bounding box center [97, 297] width 27 height 16
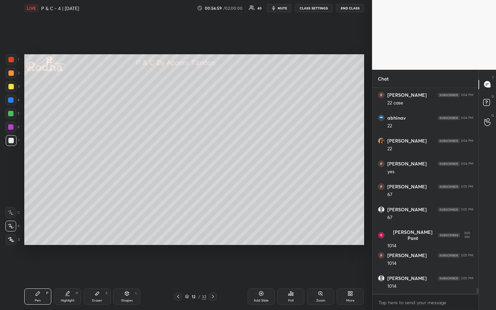
click at [99, 257] on div "Eraser E" at bounding box center [97, 297] width 27 height 16
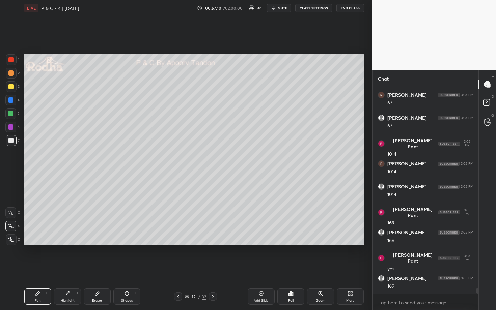
click at [9, 73] on div at bounding box center [10, 73] width 5 height 5
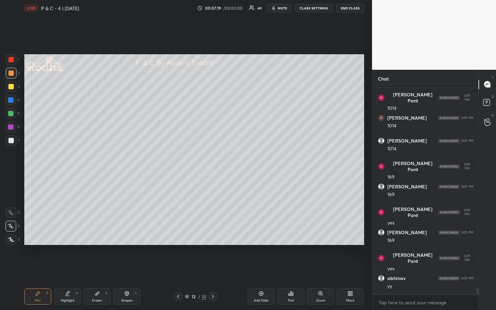
scroll to position [7372, 0]
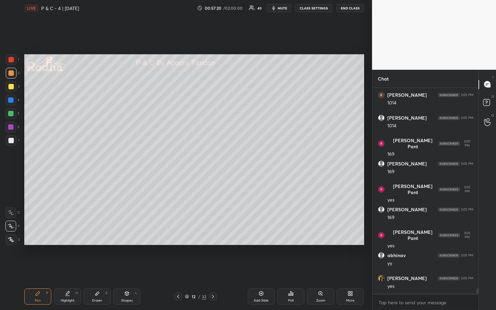
click at [11, 112] on div at bounding box center [10, 113] width 5 height 5
drag, startPoint x: 10, startPoint y: 101, endPoint x: 16, endPoint y: 101, distance: 5.7
click at [11, 101] on div at bounding box center [10, 100] width 5 height 5
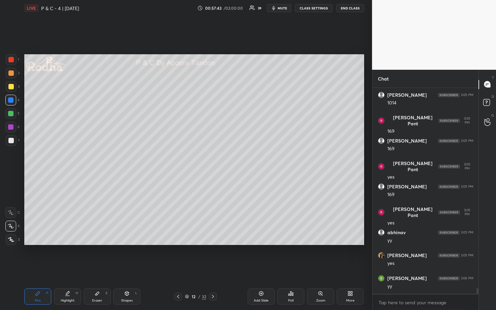
scroll to position [7418, 0]
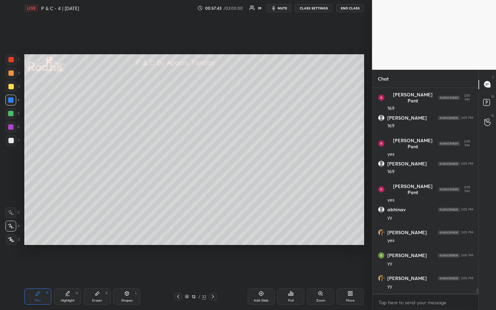
click at [213, 257] on icon at bounding box center [212, 296] width 5 height 5
click at [12, 87] on div at bounding box center [10, 86] width 5 height 5
drag, startPoint x: 281, startPoint y: 7, endPoint x: 287, endPoint y: 7, distance: 5.7
click at [282, 7] on span "mute" at bounding box center [282, 8] width 9 height 5
click at [351, 8] on button "END CLASS" at bounding box center [350, 8] width 28 height 8
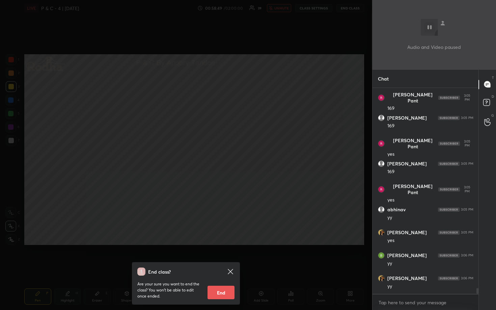
scroll to position [7441, 0]
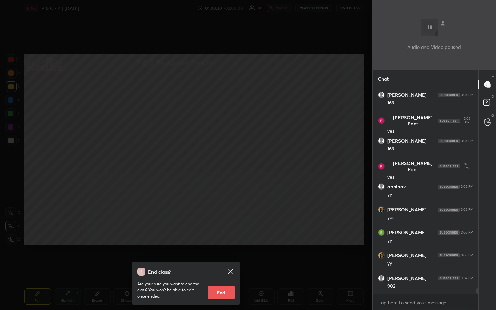
drag, startPoint x: 255, startPoint y: 68, endPoint x: 258, endPoint y: 62, distance: 6.8
click at [254, 68] on div "End class? Are your sure you want to end the class? You won’t be able to edit o…" at bounding box center [186, 155] width 372 height 310
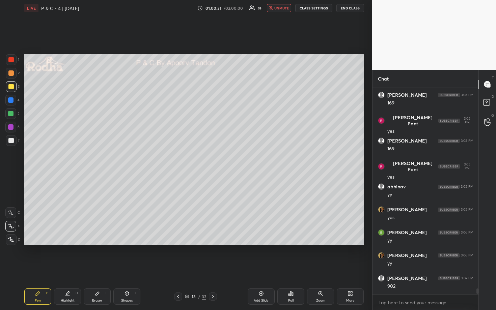
drag, startPoint x: 284, startPoint y: 6, endPoint x: 286, endPoint y: 9, distance: 4.1
click at [284, 6] on span "unmute" at bounding box center [281, 8] width 15 height 5
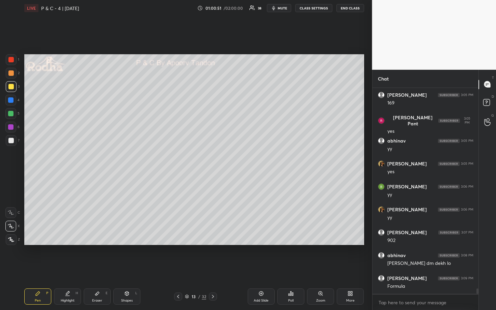
scroll to position [7511, 0]
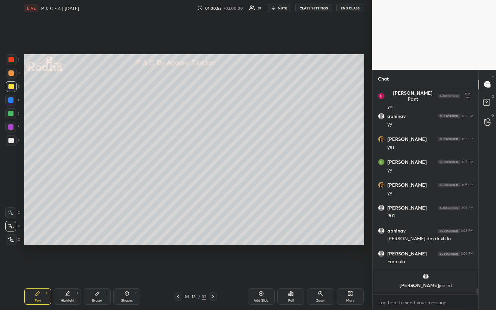
click at [11, 112] on div at bounding box center [10, 113] width 5 height 5
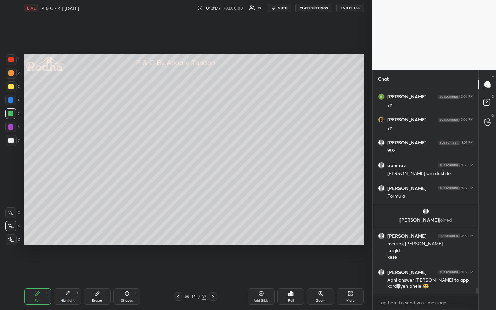
scroll to position [6625, 0]
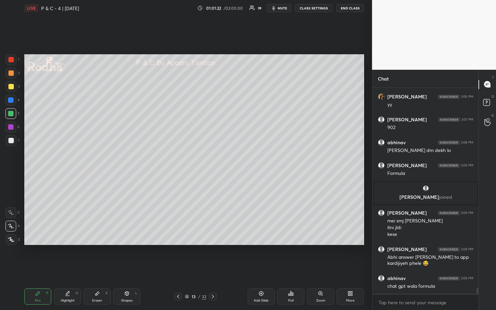
click at [13, 87] on div at bounding box center [11, 86] width 11 height 11
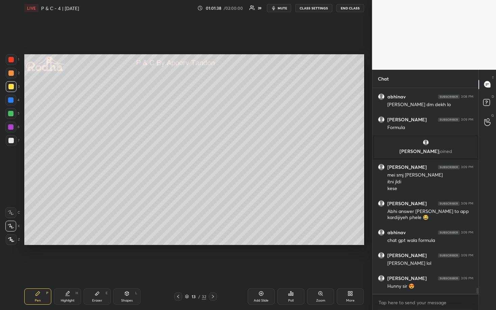
scroll to position [6694, 0]
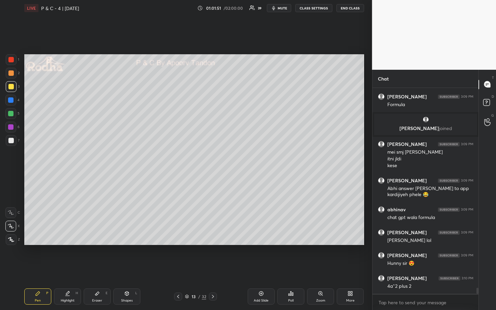
click at [13, 118] on div at bounding box center [10, 113] width 11 height 11
click at [12, 74] on div at bounding box center [10, 73] width 5 height 5
drag, startPoint x: 12, startPoint y: 113, endPoint x: 14, endPoint y: 117, distance: 4.5
click at [12, 114] on div at bounding box center [10, 113] width 5 height 5
click at [12, 140] on div at bounding box center [10, 140] width 5 height 5
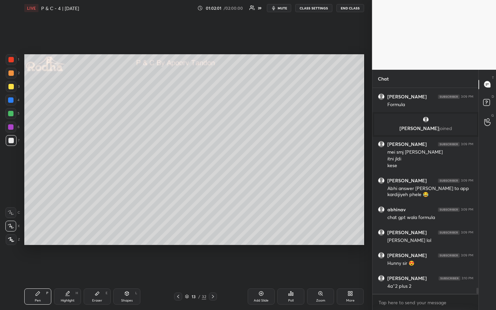
click at [12, 114] on div at bounding box center [10, 113] width 5 height 5
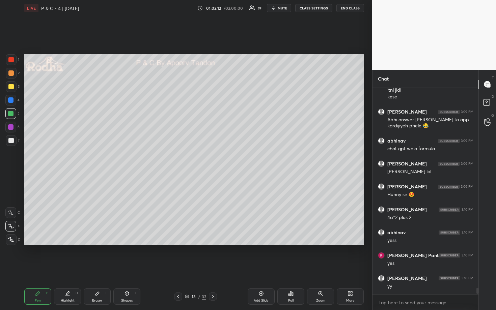
scroll to position [6785, 0]
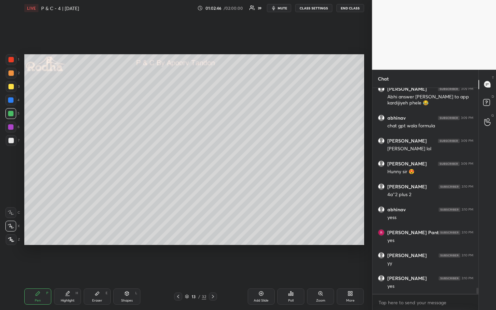
click at [9, 100] on div at bounding box center [10, 100] width 5 height 5
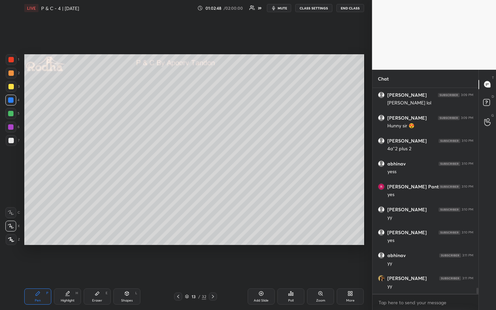
scroll to position [6854, 0]
click at [12, 72] on div at bounding box center [10, 73] width 5 height 5
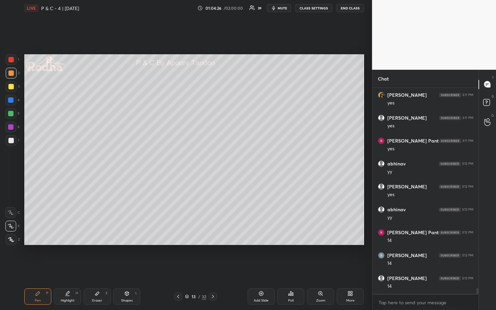
scroll to position [7221, 0]
click at [12, 112] on div at bounding box center [10, 113] width 5 height 5
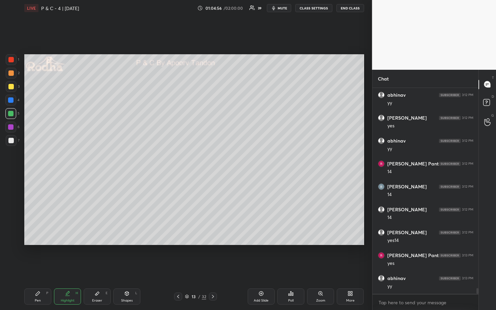
scroll to position [7290, 0]
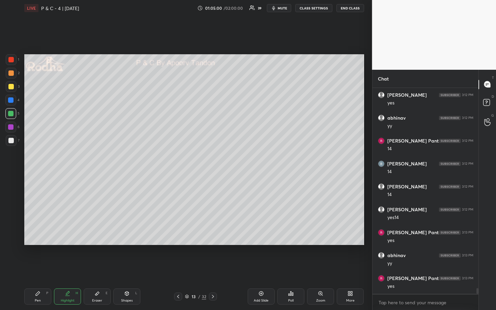
drag, startPoint x: 11, startPoint y: 72, endPoint x: 21, endPoint y: 78, distance: 11.6
click at [11, 72] on div at bounding box center [10, 73] width 5 height 5
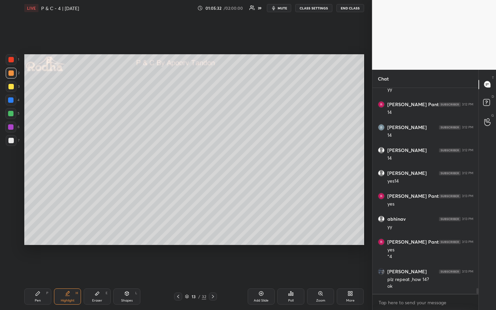
scroll to position [7349, 0]
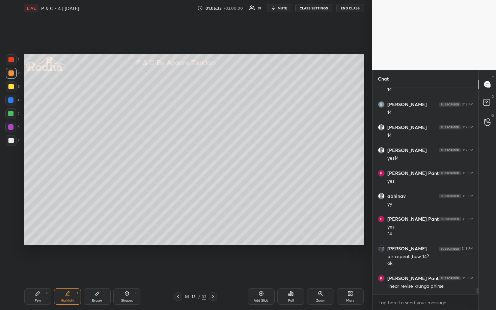
click at [255, 257] on div "Add Slide" at bounding box center [261, 297] width 27 height 16
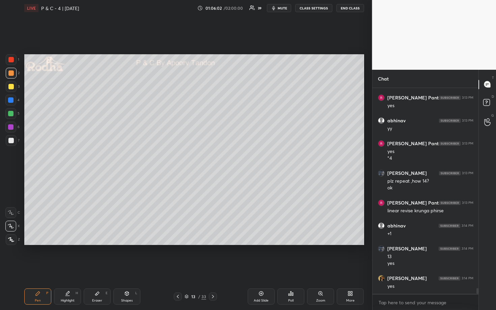
scroll to position [7448, 0]
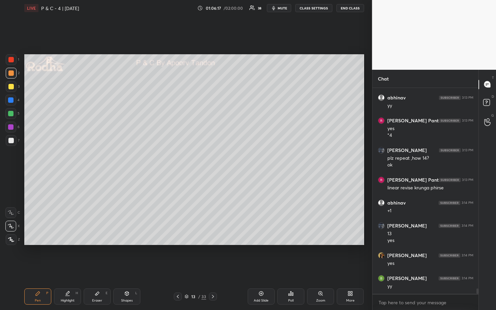
click at [13, 140] on div at bounding box center [11, 140] width 11 height 11
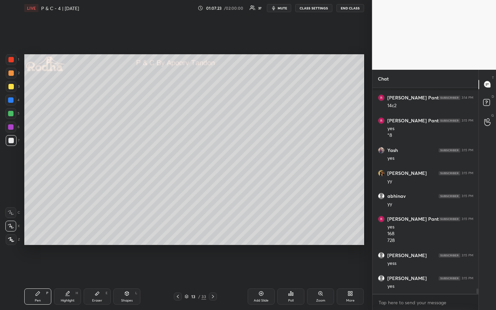
scroll to position [7789, 0]
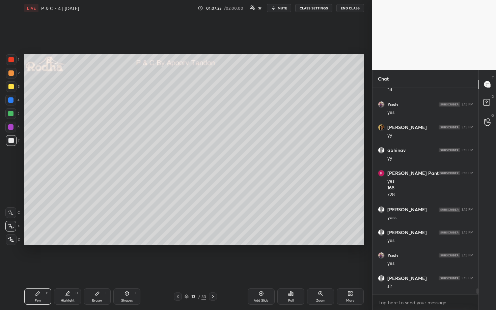
click at [13, 87] on div at bounding box center [11, 86] width 11 height 11
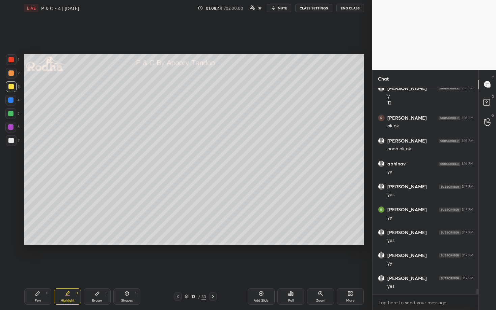
scroll to position [8117, 0]
drag, startPoint x: 10, startPoint y: 143, endPoint x: 23, endPoint y: 133, distance: 16.5
click at [10, 143] on div at bounding box center [11, 140] width 11 height 11
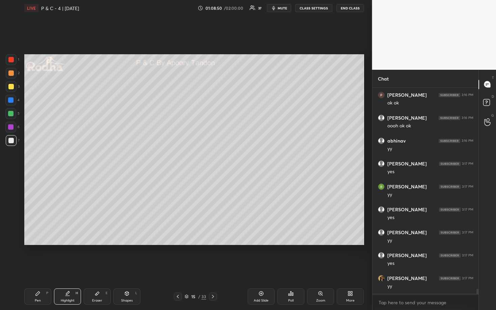
click at [9, 88] on div at bounding box center [10, 86] width 5 height 5
click at [283, 8] on span "mute" at bounding box center [282, 8] width 9 height 5
click at [354, 8] on button "END CLASS" at bounding box center [350, 8] width 28 height 8
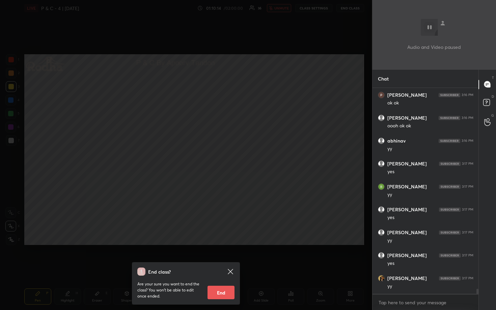
click at [255, 159] on div "End class? Are your sure you want to end the class? You won’t be able to edit o…" at bounding box center [186, 155] width 372 height 310
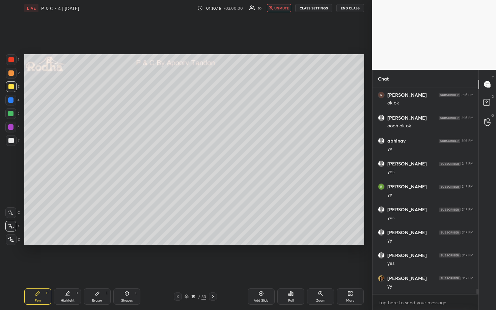
click at [278, 8] on span "unmute" at bounding box center [281, 8] width 15 height 5
click at [12, 141] on div at bounding box center [10, 140] width 5 height 5
click at [283, 9] on span "mute" at bounding box center [282, 8] width 9 height 5
click at [351, 9] on button "END CLASS" at bounding box center [350, 8] width 28 height 8
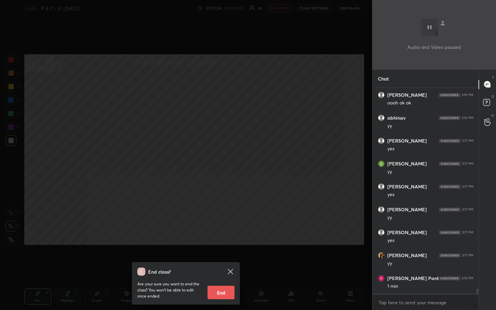
scroll to position [8165, 0]
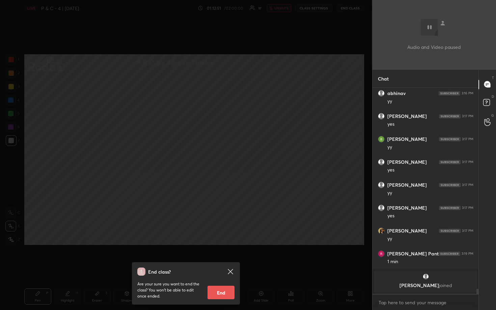
click at [295, 65] on div "End class? Are your sure you want to end the class? You won’t be able to edit o…" at bounding box center [186, 155] width 372 height 310
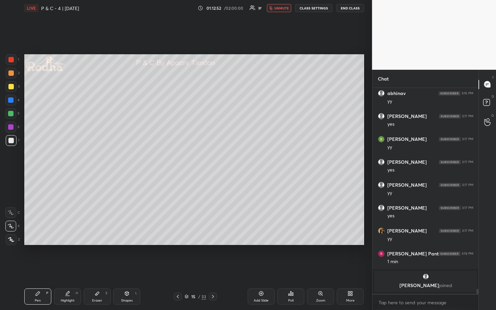
click at [280, 5] on button "unmute" at bounding box center [279, 8] width 24 height 8
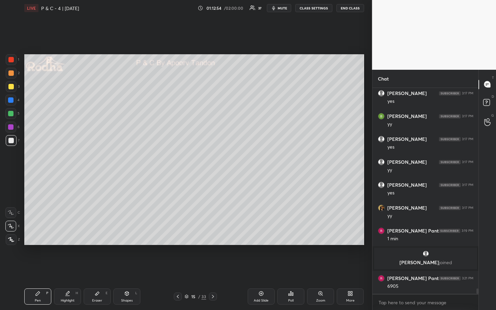
scroll to position [7733, 0]
click at [11, 114] on div at bounding box center [10, 113] width 5 height 5
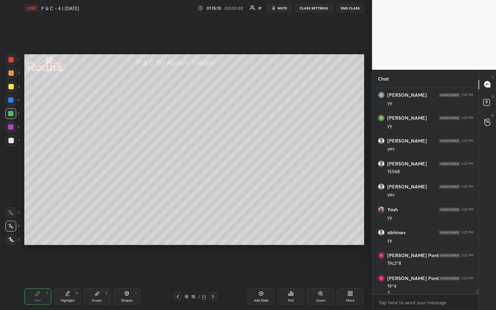
scroll to position [8077, 0]
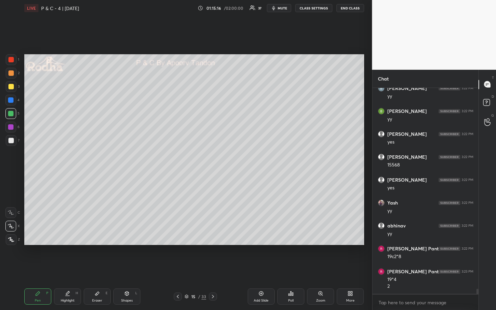
click at [10, 103] on div at bounding box center [10, 100] width 11 height 11
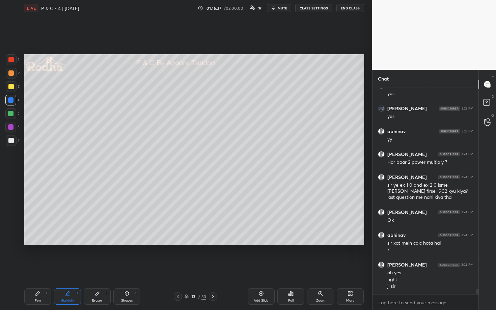
scroll to position [8323, 0]
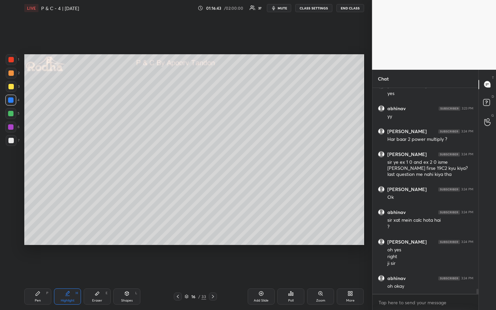
click at [9, 89] on div at bounding box center [10, 86] width 5 height 5
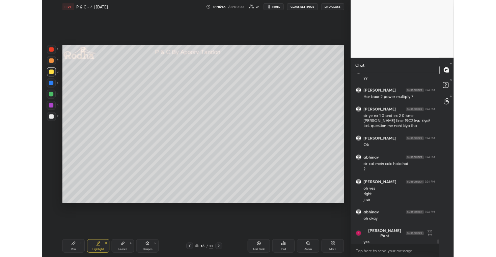
scroll to position [8369, 0]
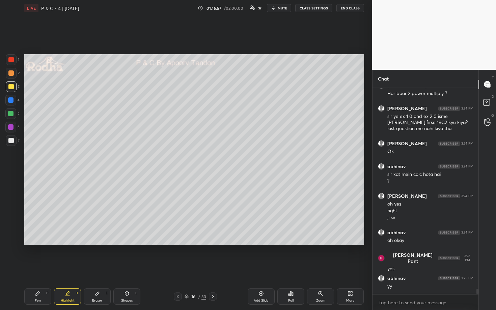
click at [10, 90] on div at bounding box center [11, 86] width 11 height 11
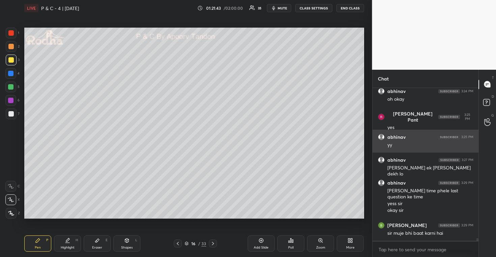
scroll to position [8533, 0]
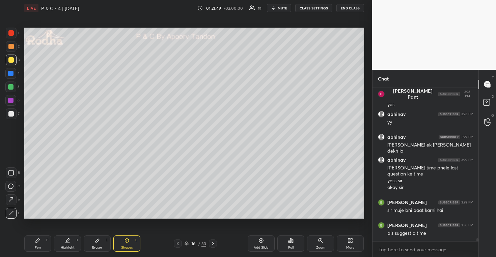
click at [15, 114] on div at bounding box center [11, 114] width 11 height 11
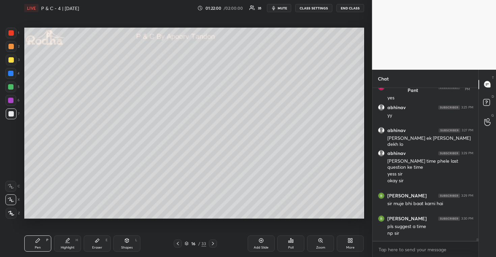
click at [9, 60] on div at bounding box center [10, 59] width 5 height 5
click at [12, 76] on div at bounding box center [10, 73] width 5 height 5
click at [12, 34] on div at bounding box center [10, 32] width 5 height 5
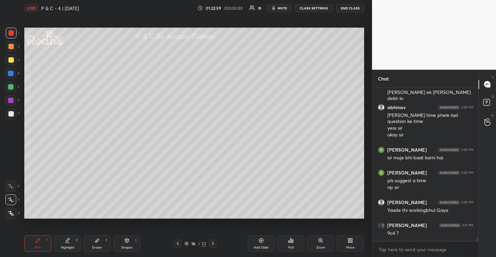
scroll to position [8609, 0]
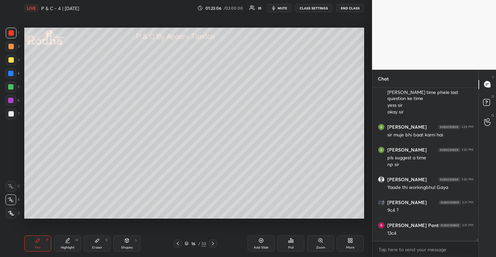
click at [11, 88] on div at bounding box center [10, 86] width 5 height 5
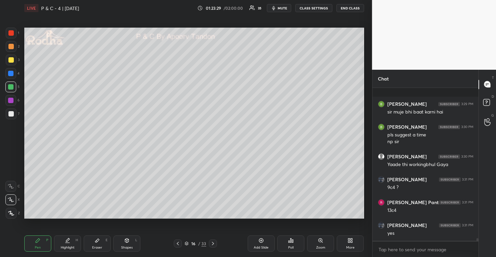
scroll to position [8677, 0]
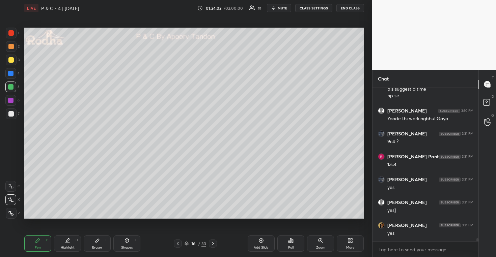
click at [12, 48] on div at bounding box center [10, 46] width 5 height 5
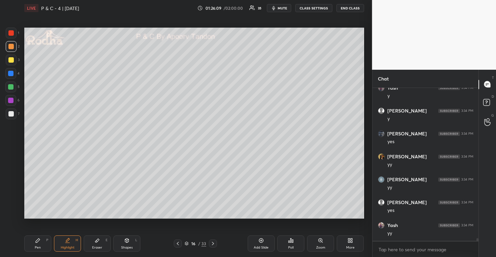
scroll to position [9058, 0]
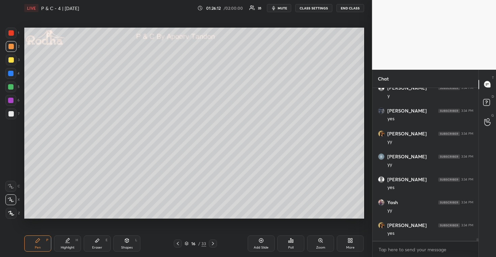
click at [12, 113] on div at bounding box center [10, 113] width 5 height 5
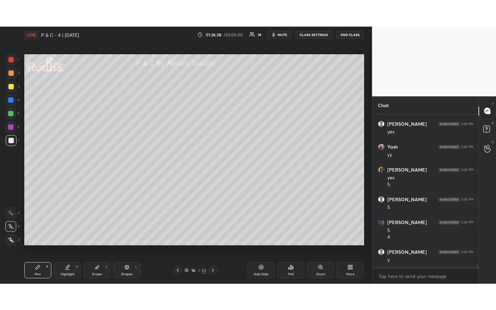
scroll to position [9163, 0]
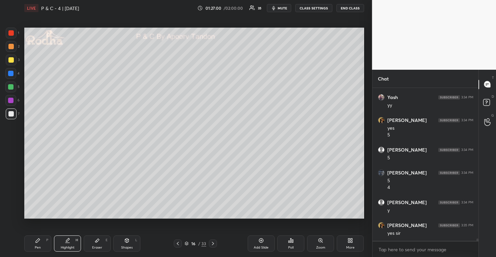
click at [348, 242] on icon at bounding box center [350, 240] width 5 height 5
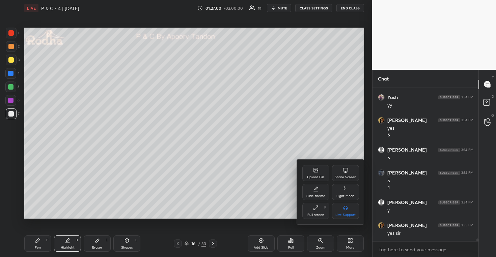
click at [316, 214] on div "Full screen" at bounding box center [315, 215] width 17 height 3
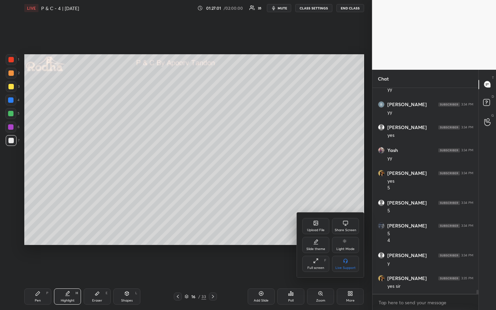
scroll to position [9110, 0]
click at [320, 196] on div at bounding box center [248, 155] width 496 height 310
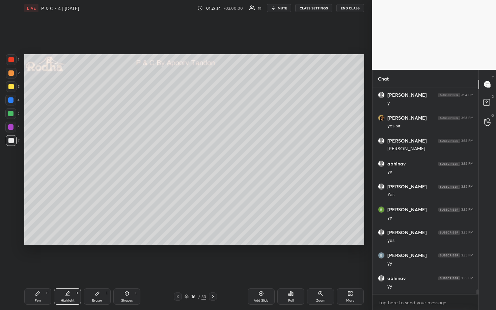
scroll to position [9294, 0]
click at [11, 87] on div at bounding box center [10, 86] width 5 height 5
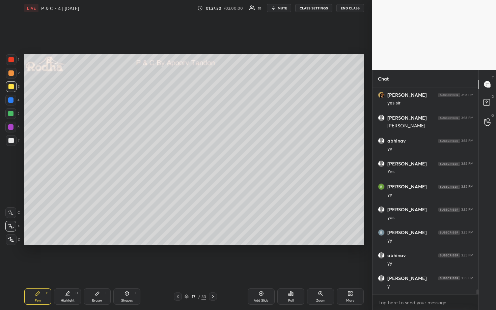
drag, startPoint x: 10, startPoint y: 116, endPoint x: 16, endPoint y: 110, distance: 8.6
click at [10, 115] on div at bounding box center [10, 113] width 11 height 11
click at [12, 145] on div at bounding box center [11, 140] width 11 height 11
click at [11, 87] on div at bounding box center [10, 86] width 5 height 5
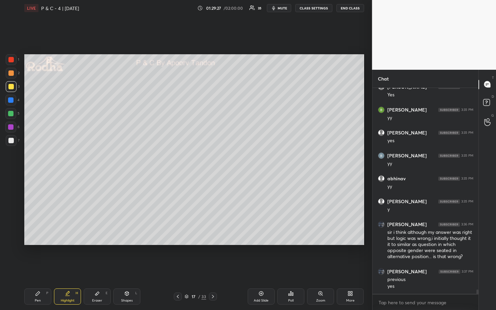
scroll to position [9378, 0]
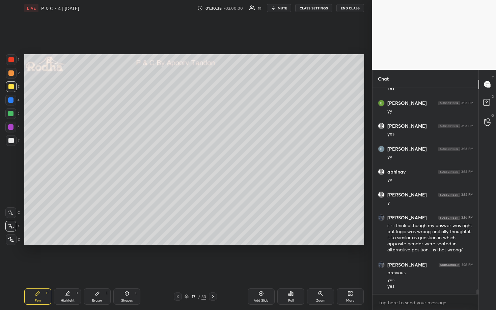
click at [9, 141] on div at bounding box center [10, 140] width 5 height 5
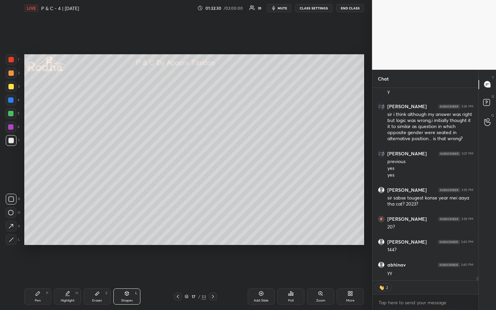
scroll to position [9512, 0]
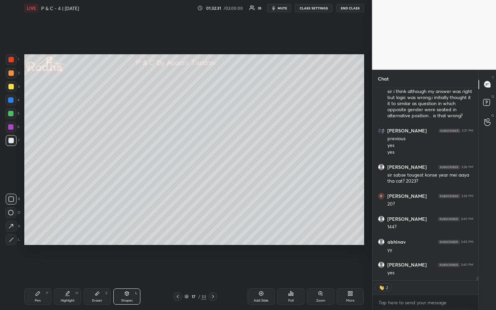
click at [12, 116] on div at bounding box center [10, 113] width 5 height 5
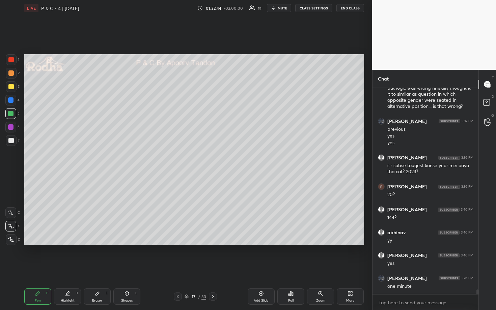
scroll to position [9544, 0]
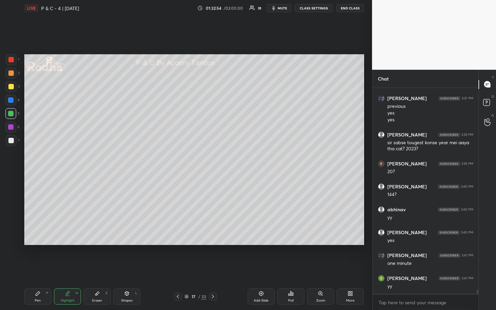
click at [10, 101] on div at bounding box center [10, 100] width 5 height 5
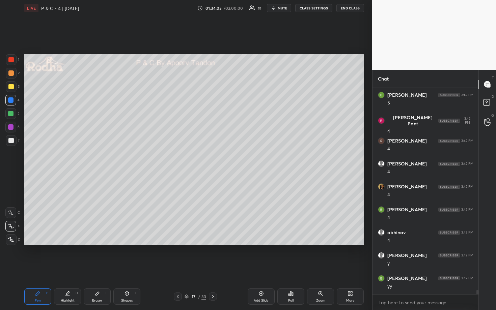
scroll to position [9941, 0]
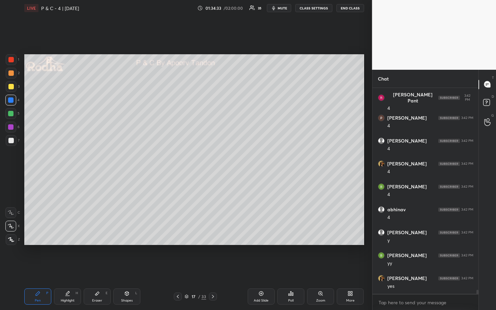
click at [7, 59] on div at bounding box center [11, 59] width 11 height 11
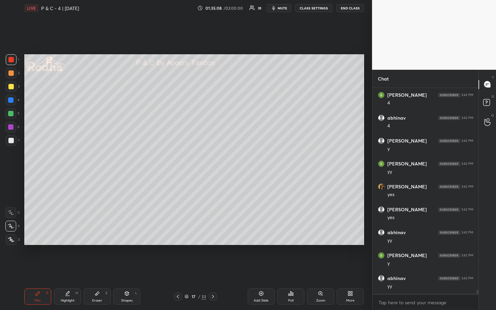
scroll to position [10056, 0]
click at [9, 113] on div at bounding box center [10, 113] width 5 height 5
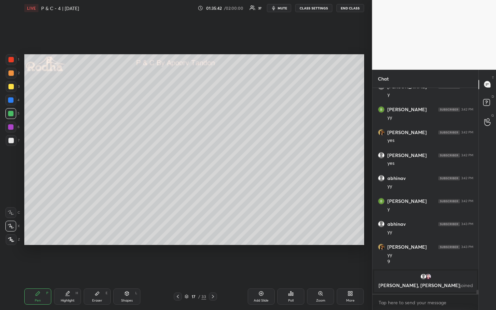
scroll to position [9360, 0]
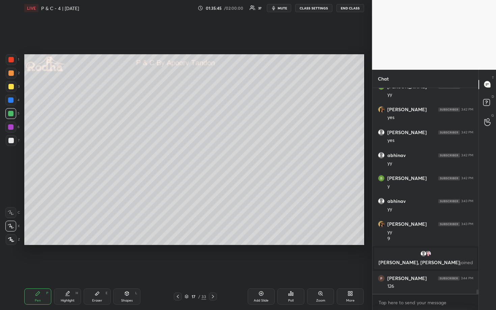
click at [280, 7] on span "mute" at bounding box center [282, 8] width 9 height 5
click at [347, 6] on button "END CLASS" at bounding box center [350, 8] width 28 height 8
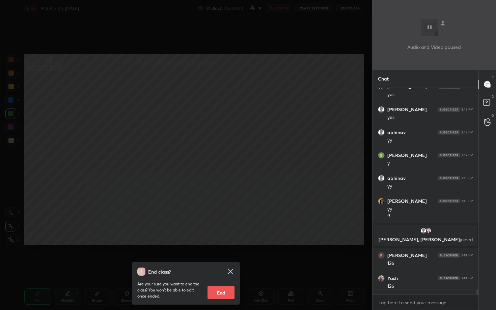
scroll to position [9406, 0]
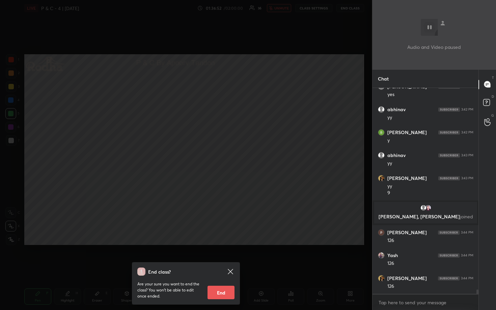
click at [309, 51] on div "End class? Are your sure you want to end the class? You won’t be able to edit o…" at bounding box center [186, 155] width 372 height 310
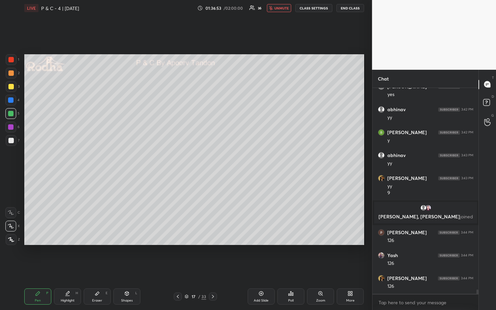
click at [286, 6] on span "unmute" at bounding box center [281, 8] width 15 height 5
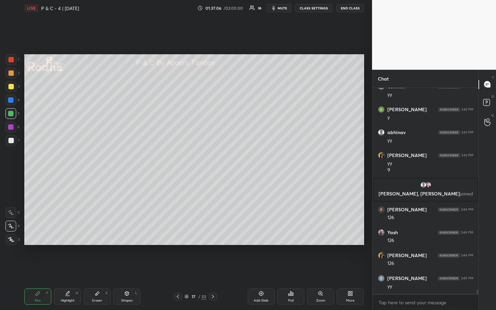
scroll to position [9452, 0]
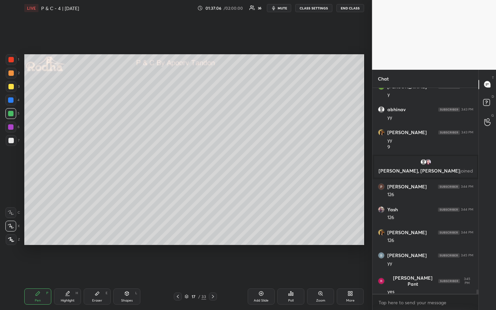
click at [11, 74] on div at bounding box center [10, 73] width 5 height 5
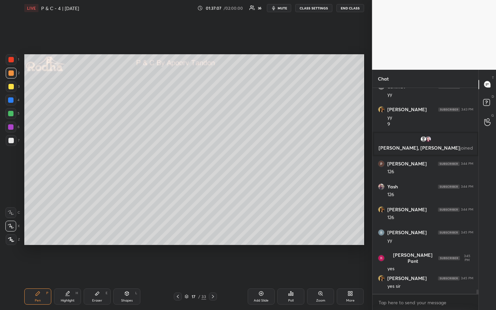
click at [11, 60] on div at bounding box center [10, 59] width 5 height 5
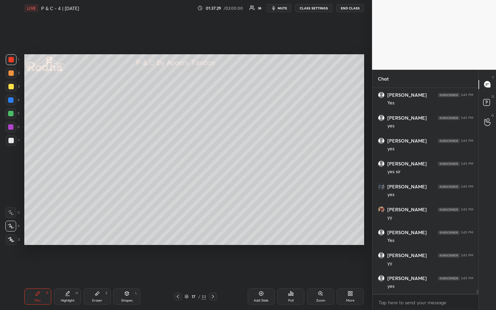
scroll to position [9750, 0]
drag, startPoint x: 213, startPoint y: 297, endPoint x: 215, endPoint y: 293, distance: 4.4
click at [214, 257] on icon at bounding box center [213, 296] width 2 height 3
drag, startPoint x: 10, startPoint y: 113, endPoint x: 20, endPoint y: 116, distance: 9.7
click at [11, 114] on div at bounding box center [10, 113] width 5 height 5
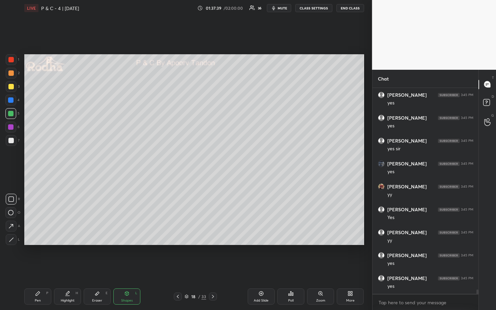
click at [10, 138] on div at bounding box center [10, 140] width 5 height 5
click at [8, 85] on div at bounding box center [10, 86] width 5 height 5
click at [11, 61] on div at bounding box center [10, 59] width 5 height 5
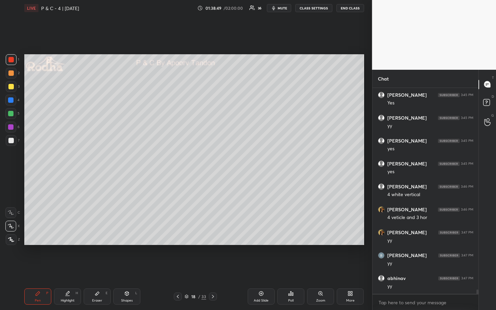
drag, startPoint x: 11, startPoint y: 130, endPoint x: 21, endPoint y: 129, distance: 9.8
click at [11, 130] on div at bounding box center [10, 127] width 11 height 11
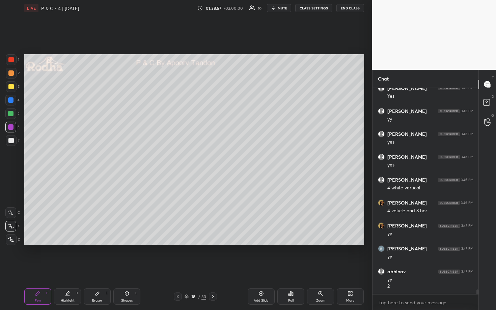
click at [9, 240] on icon at bounding box center [11, 240] width 6 height 5
drag, startPoint x: 11, startPoint y: 71, endPoint x: 15, endPoint y: 72, distance: 3.5
click at [11, 71] on div at bounding box center [10, 73] width 5 height 5
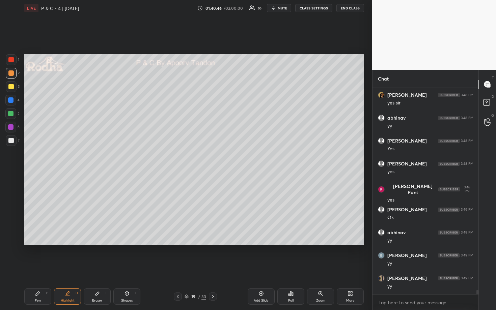
scroll to position [10243, 0]
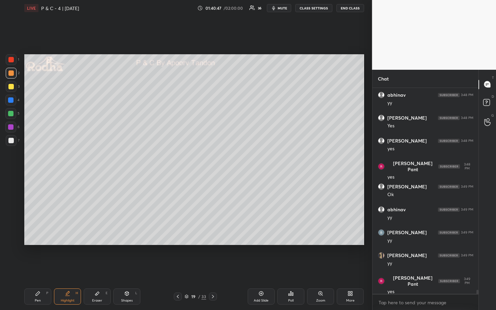
click at [13, 90] on div at bounding box center [11, 86] width 11 height 11
click at [15, 113] on div at bounding box center [10, 113] width 11 height 11
click at [14, 142] on div at bounding box center [11, 140] width 11 height 11
click at [12, 114] on div at bounding box center [10, 113] width 5 height 5
click at [11, 102] on div at bounding box center [10, 100] width 5 height 5
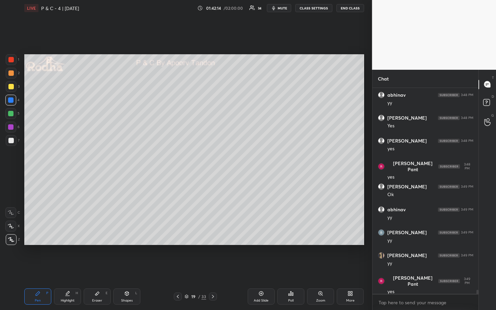
click at [284, 11] on button "mute" at bounding box center [279, 8] width 24 height 8
click at [355, 7] on button "END CLASS" at bounding box center [350, 8] width 28 height 8
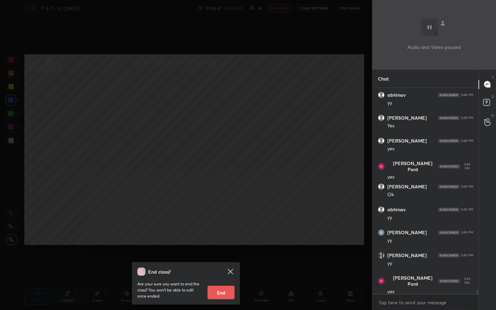
click at [252, 140] on div "End class? Are your sure you want to end the class? You won’t be able to edit o…" at bounding box center [186, 155] width 372 height 310
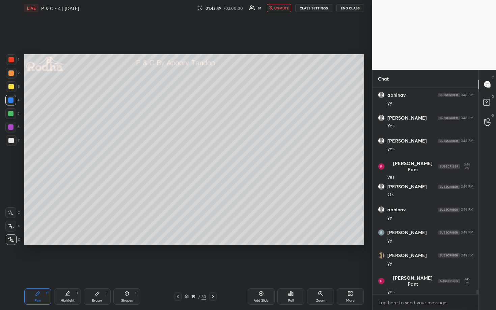
click at [281, 7] on span "unmute" at bounding box center [281, 8] width 15 height 5
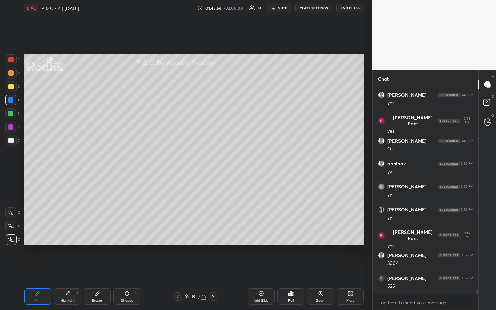
scroll to position [10312, 0]
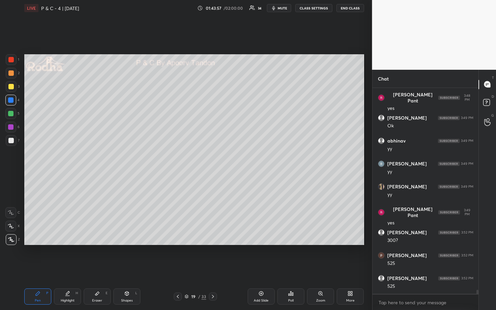
click at [11, 86] on div at bounding box center [10, 86] width 5 height 5
click at [9, 73] on div at bounding box center [10, 73] width 5 height 5
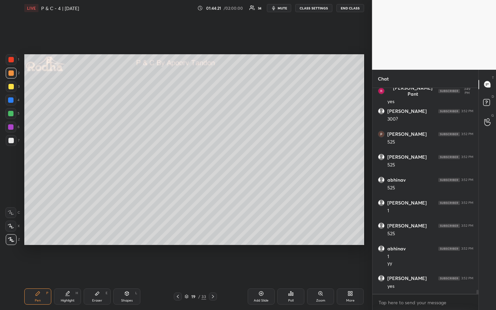
scroll to position [10456, 0]
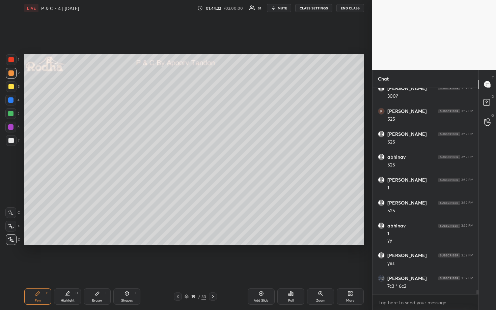
drag, startPoint x: 10, startPoint y: 227, endPoint x: 18, endPoint y: 226, distance: 7.5
click at [11, 227] on icon at bounding box center [11, 226] width 6 height 5
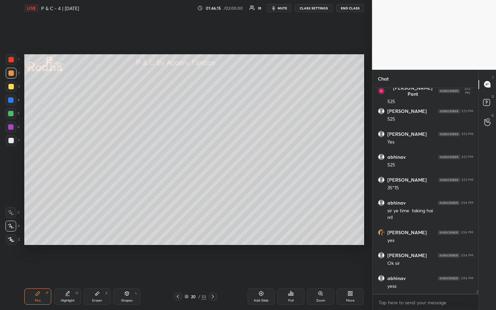
click at [12, 87] on div at bounding box center [10, 86] width 5 height 5
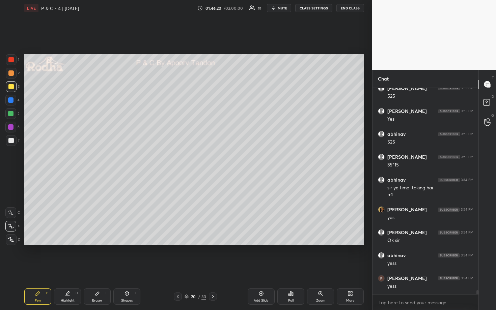
scroll to position [10807, 0]
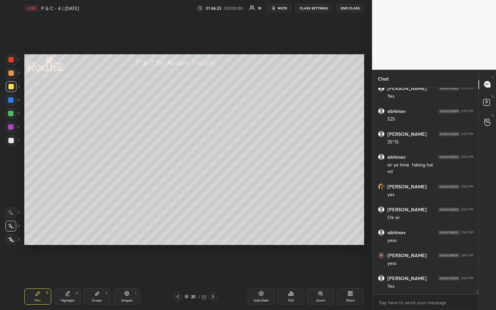
click at [15, 109] on div at bounding box center [10, 113] width 11 height 11
click at [13, 140] on div at bounding box center [11, 140] width 11 height 11
click at [95, 257] on icon at bounding box center [96, 293] width 5 height 5
drag, startPoint x: 38, startPoint y: 293, endPoint x: 39, endPoint y: 279, distance: 14.6
click at [38, 257] on icon at bounding box center [38, 294] width 4 height 4
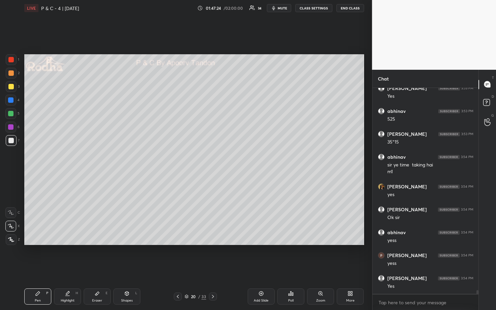
click at [13, 88] on div at bounding box center [10, 86] width 5 height 5
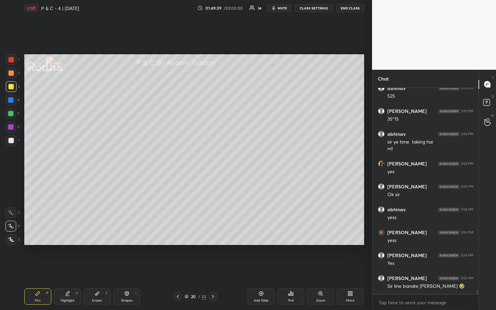
scroll to position [10865, 0]
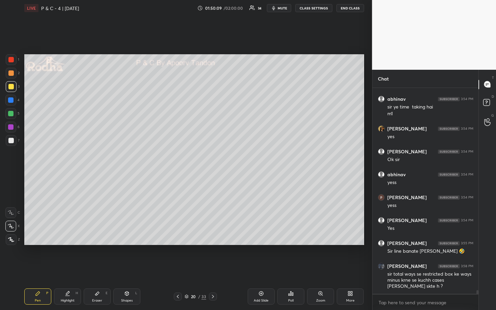
click at [284, 9] on span "mute" at bounding box center [282, 8] width 9 height 5
click at [345, 7] on button "END CLASS" at bounding box center [350, 8] width 28 height 8
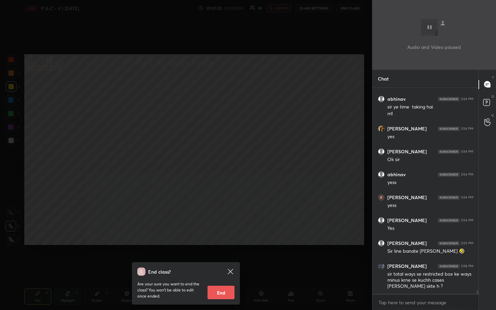
scroll to position [10890, 0]
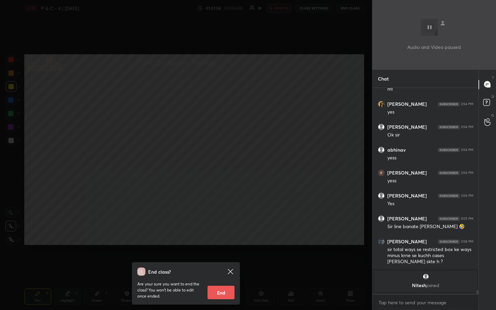
drag, startPoint x: 274, startPoint y: 156, endPoint x: 275, endPoint y: 152, distance: 4.2
click at [274, 156] on div "End class? Are your sure you want to end the class? You won’t be able to edit o…" at bounding box center [186, 155] width 372 height 310
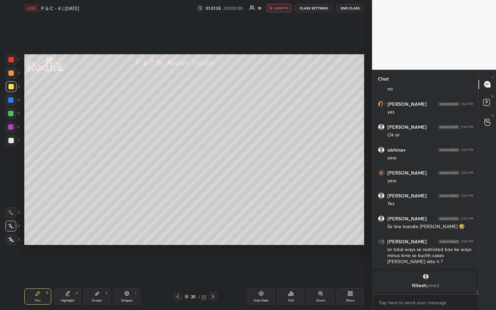
click at [282, 10] on button "unmute" at bounding box center [279, 8] width 24 height 8
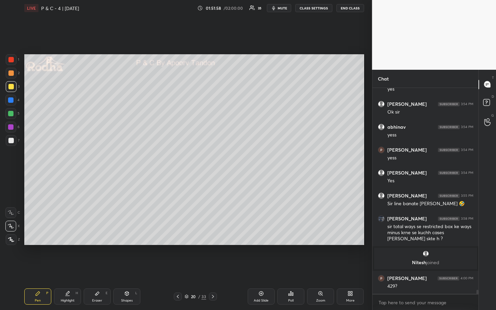
click at [10, 123] on div at bounding box center [10, 127] width 11 height 11
click at [99, 257] on div "Eraser" at bounding box center [97, 300] width 10 height 3
click at [30, 257] on div "Pen P Highlight H Eraser E Shapes L 20 / 33 Add Slide Poll Zoom More" at bounding box center [194, 296] width 340 height 27
click at [35, 257] on div "Pen" at bounding box center [38, 300] width 6 height 3
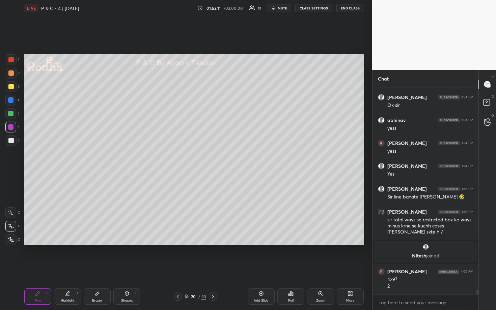
scroll to position [10499, 0]
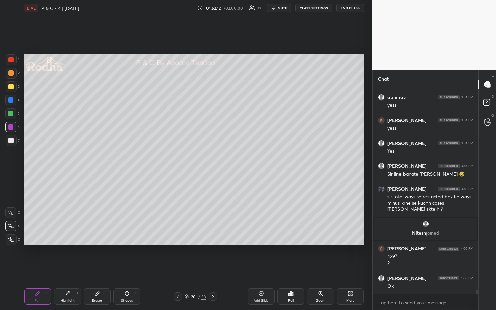
click at [12, 100] on div at bounding box center [10, 100] width 5 height 5
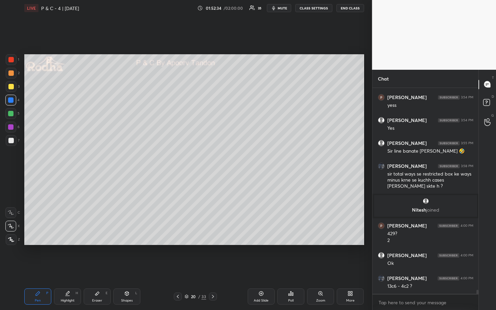
click at [15, 240] on div at bounding box center [11, 239] width 11 height 11
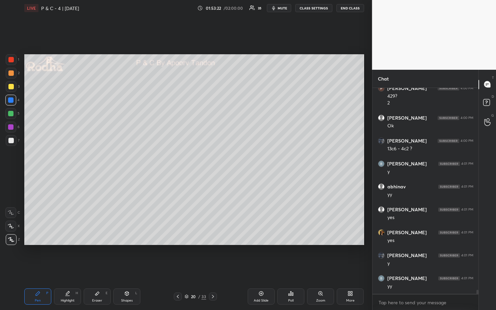
scroll to position [10682, 0]
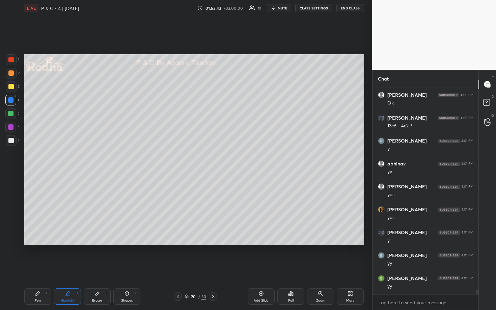
drag, startPoint x: 12, startPoint y: 116, endPoint x: 21, endPoint y: 116, distance: 9.5
click at [12, 116] on div at bounding box center [10, 113] width 11 height 11
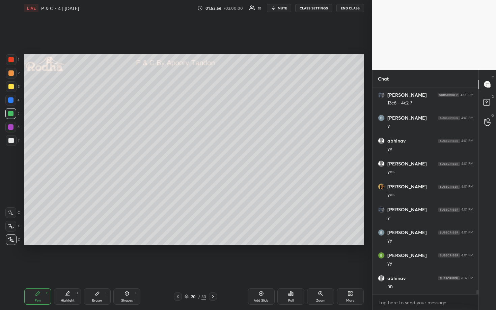
click at [11, 98] on div at bounding box center [10, 100] width 5 height 5
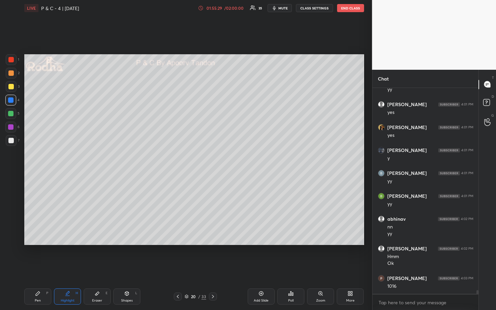
scroll to position [10788, 0]
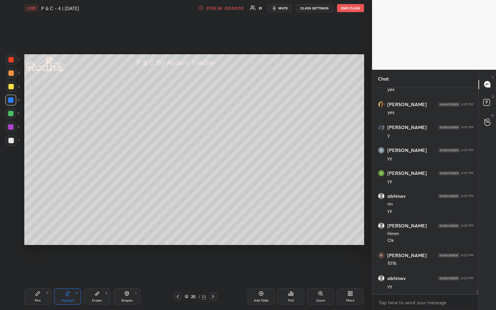
click at [9, 73] on div at bounding box center [10, 73] width 5 height 5
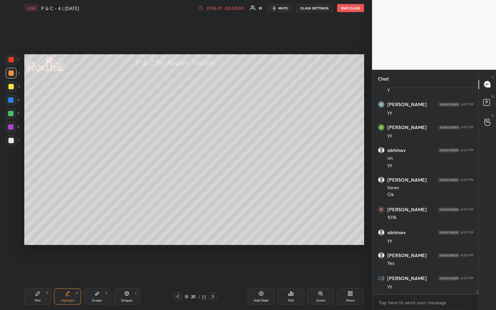
scroll to position [10879, 0]
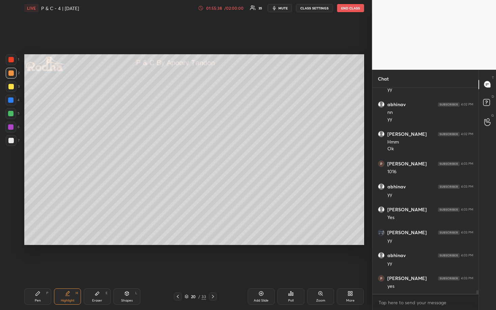
click at [99, 257] on icon at bounding box center [96, 293] width 5 height 5
click at [47, 257] on div "Pen P" at bounding box center [37, 297] width 27 height 16
drag, startPoint x: 10, startPoint y: 58, endPoint x: 22, endPoint y: 66, distance: 14.3
click at [10, 58] on div at bounding box center [10, 59] width 5 height 5
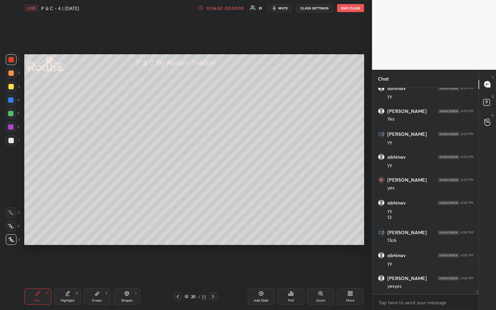
scroll to position [11001, 0]
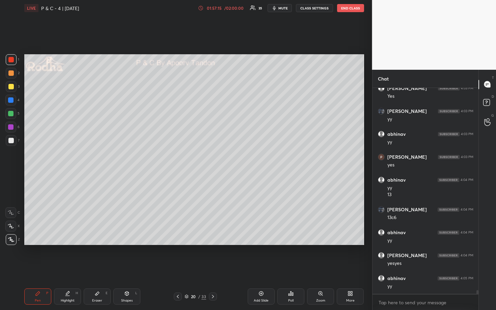
click at [10, 140] on div at bounding box center [10, 140] width 5 height 5
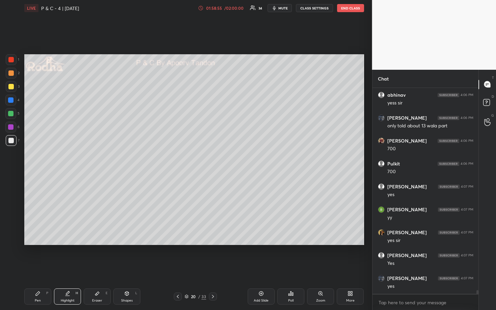
scroll to position [11255, 0]
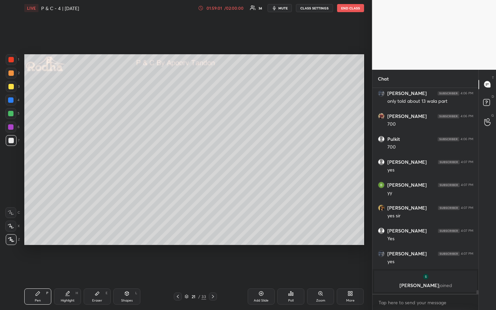
drag, startPoint x: 12, startPoint y: 89, endPoint x: 16, endPoint y: 87, distance: 3.9
click at [12, 89] on div at bounding box center [10, 86] width 5 height 5
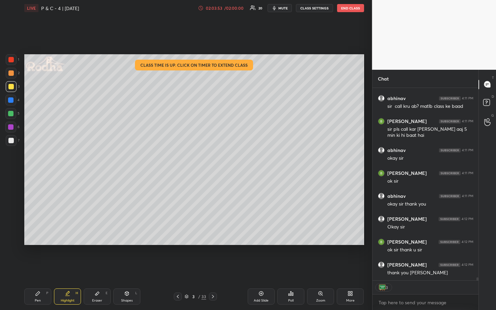
scroll to position [11564, 0]
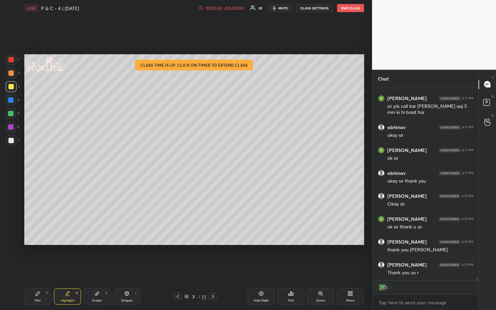
click at [354, 9] on button "END CLASS" at bounding box center [350, 8] width 27 height 8
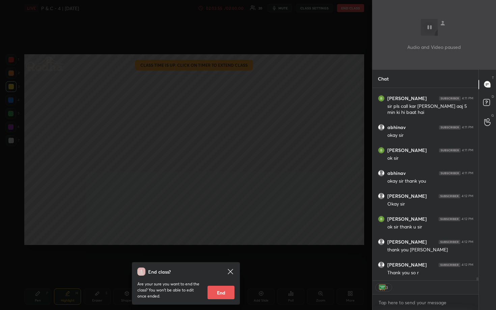
click at [222, 257] on button "End" at bounding box center [221, 292] width 27 height 13
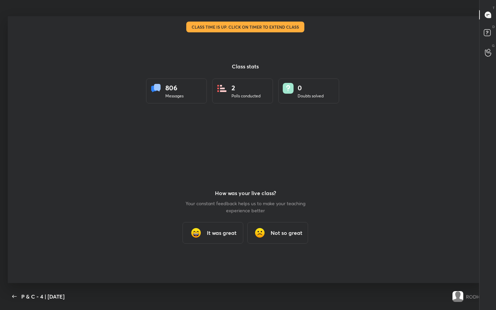
scroll to position [33474, 33250]
type textarea "x"
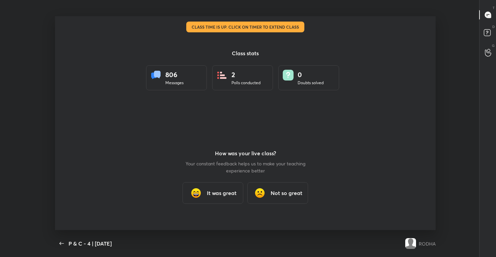
scroll to position [33527, 33250]
type textarea "x"
